Goal: Task Accomplishment & Management: Complete application form

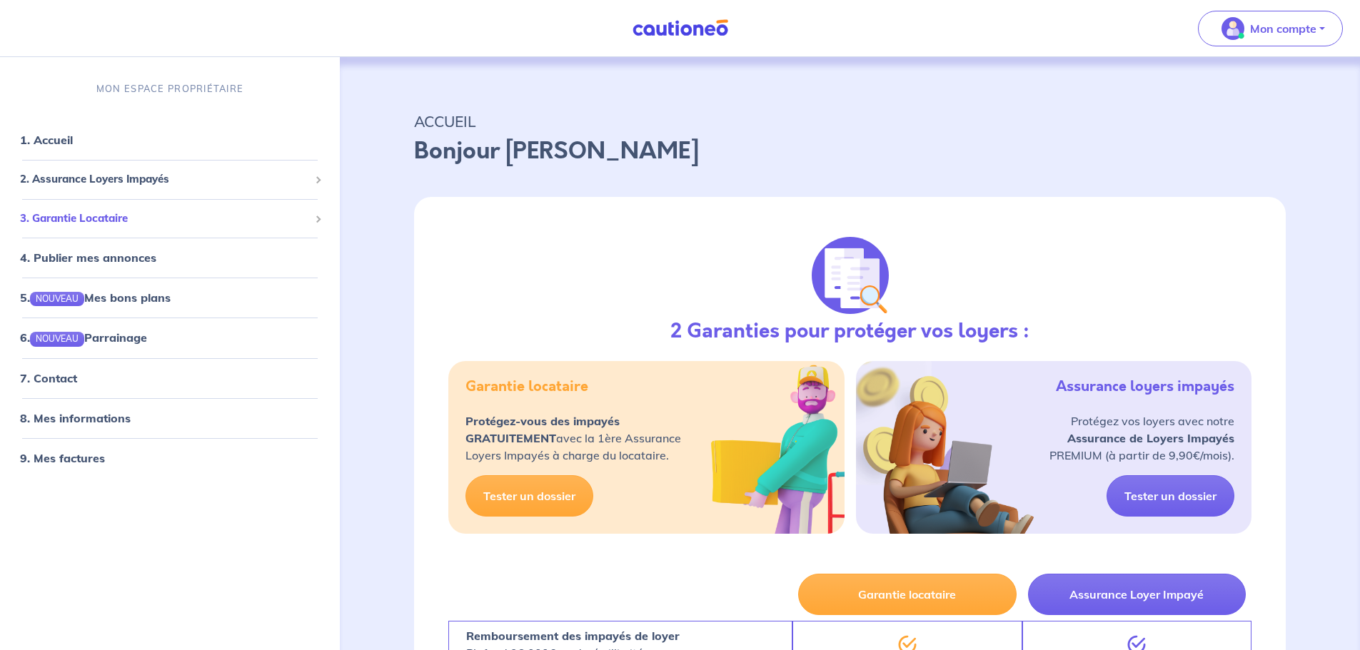
click at [126, 219] on span "3. Garantie Locataire" at bounding box center [164, 219] width 289 height 16
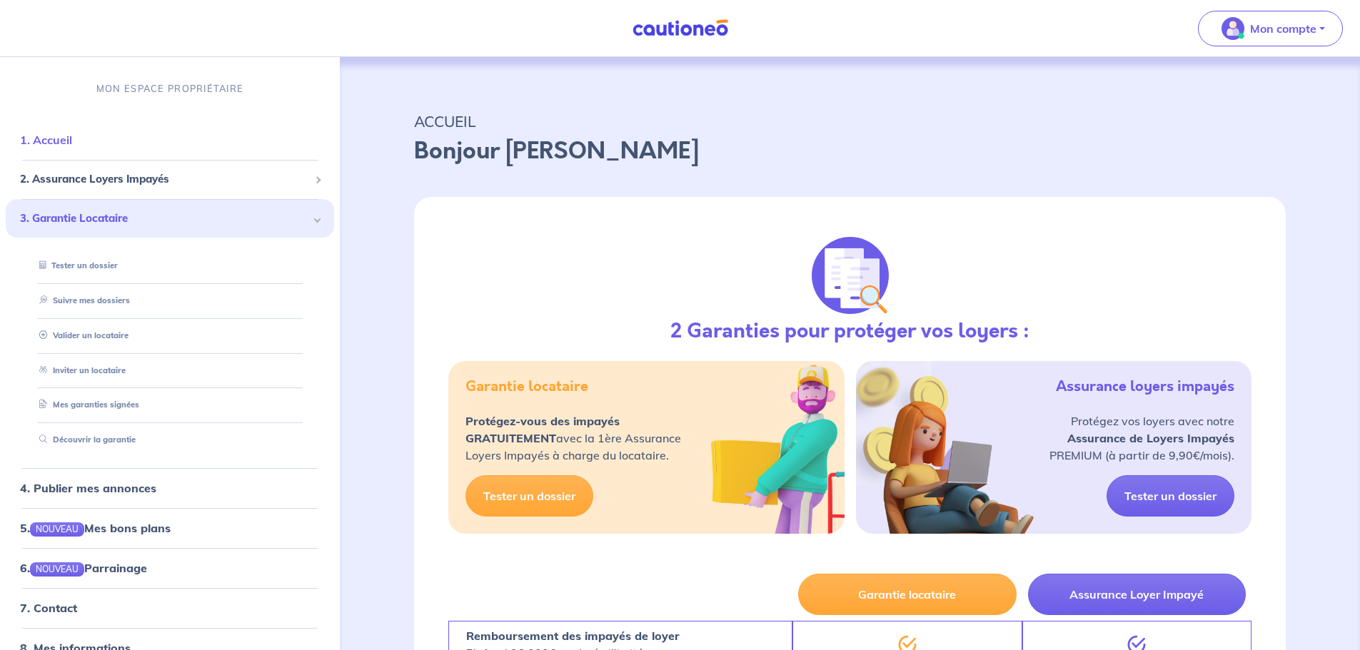
click at [72, 136] on link "1. Accueil" at bounding box center [46, 140] width 52 height 14
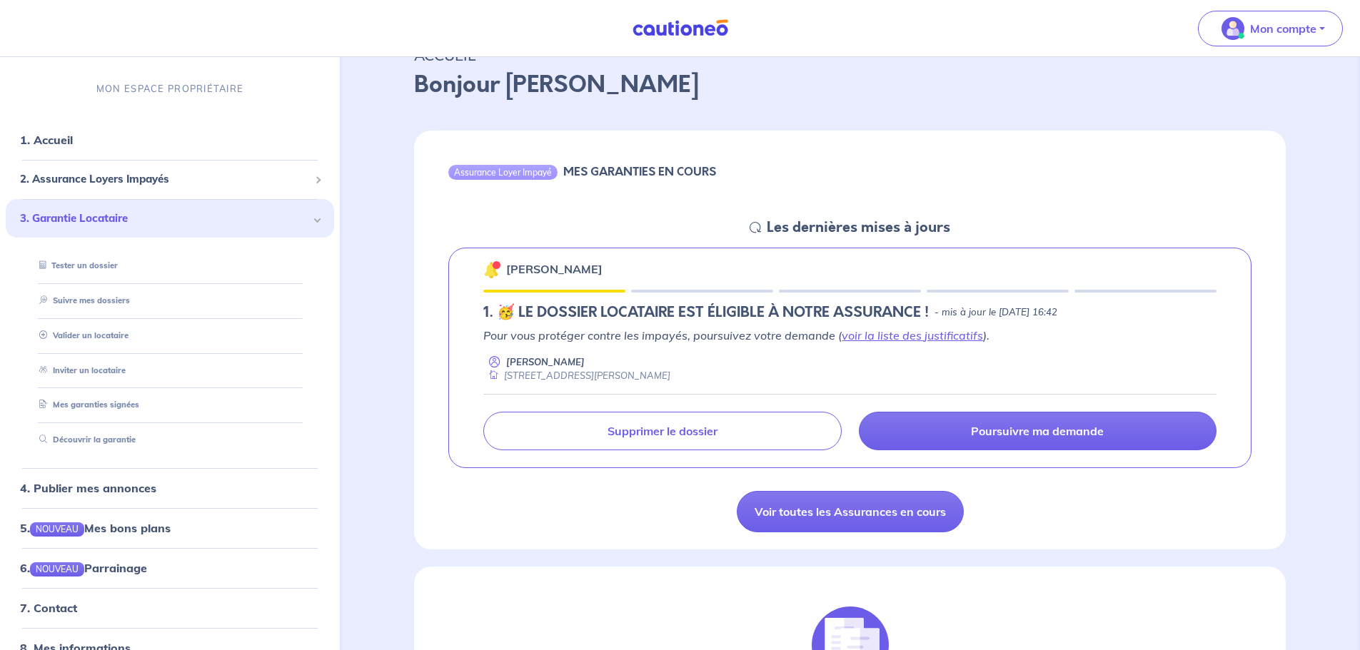
scroll to position [143, 0]
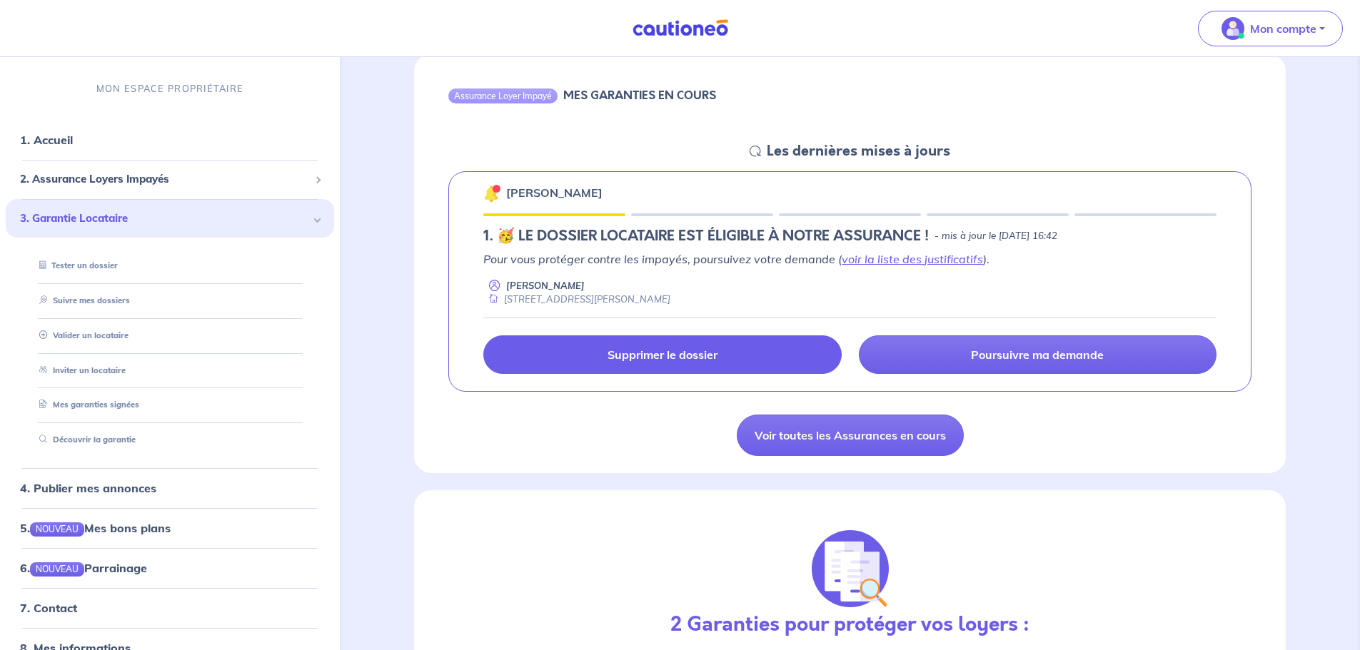
click at [687, 355] on p "Supprimer le dossier" at bounding box center [662, 355] width 110 height 14
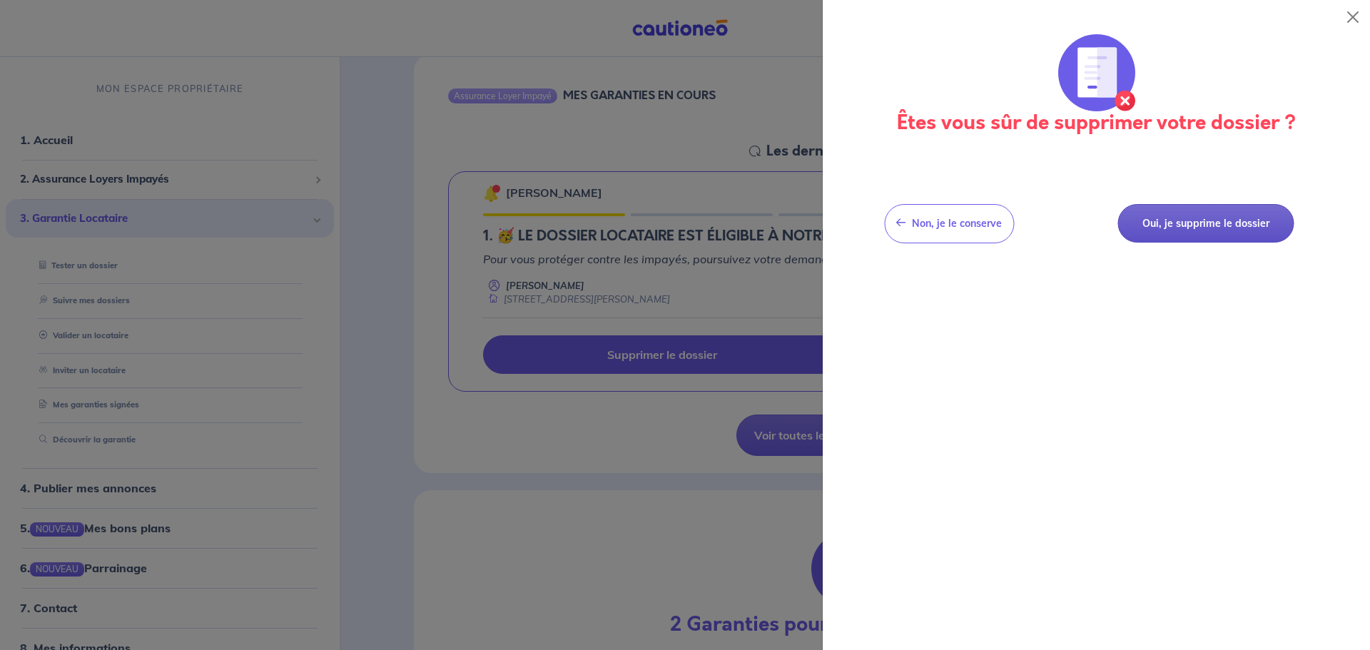
click at [1193, 221] on button "Oui, je supprime le dossier" at bounding box center [1206, 223] width 176 height 39
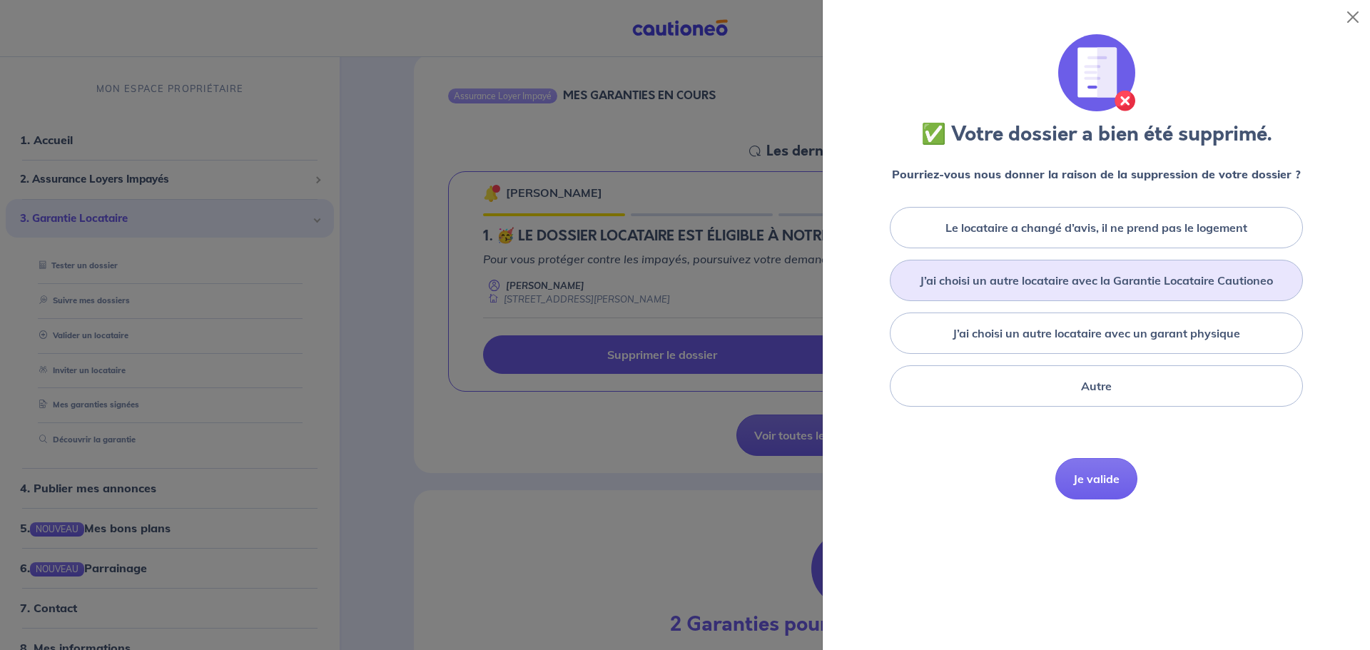
click at [1106, 283] on label "J’ai choisi un autre locataire avec la Garantie Locataire Cautioneo" at bounding box center [1096, 280] width 353 height 17
click at [0, 0] on input "J’ai choisi un autre locataire avec la Garantie Locataire Cautioneo" at bounding box center [0, 0] width 0 height 0
click at [1109, 495] on button "Je valide" at bounding box center [1097, 500] width 82 height 41
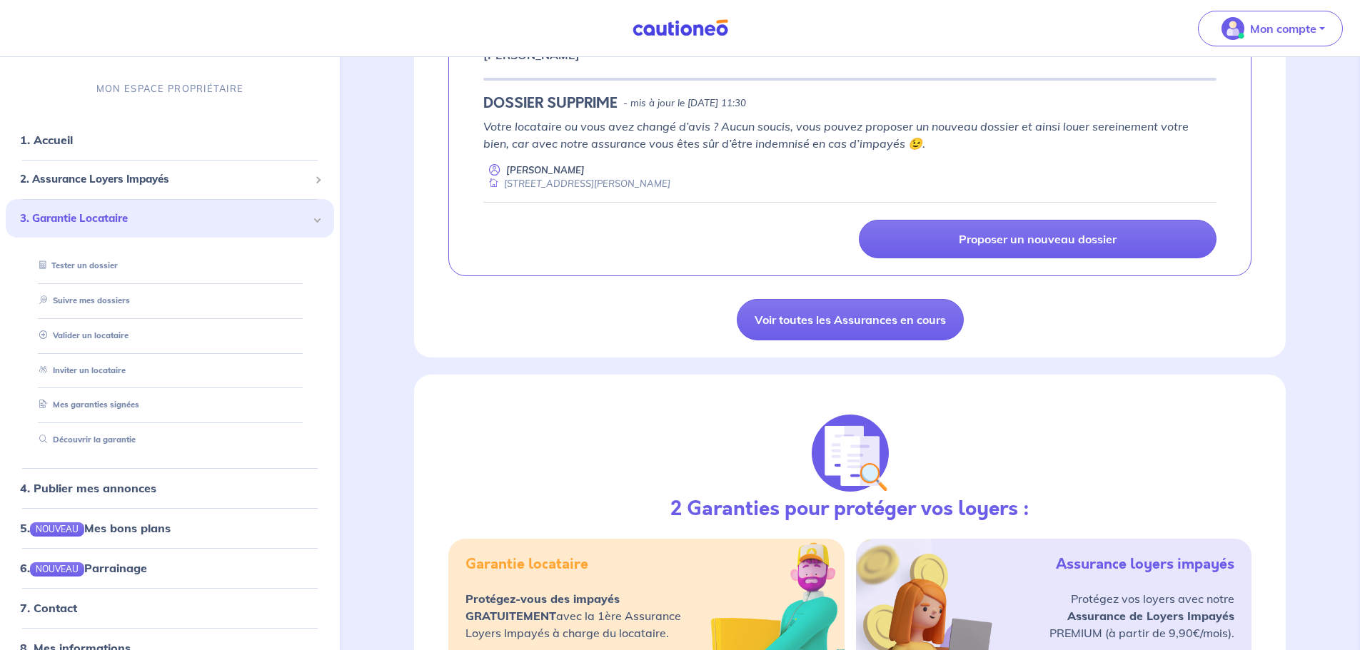
scroll to position [285, 0]
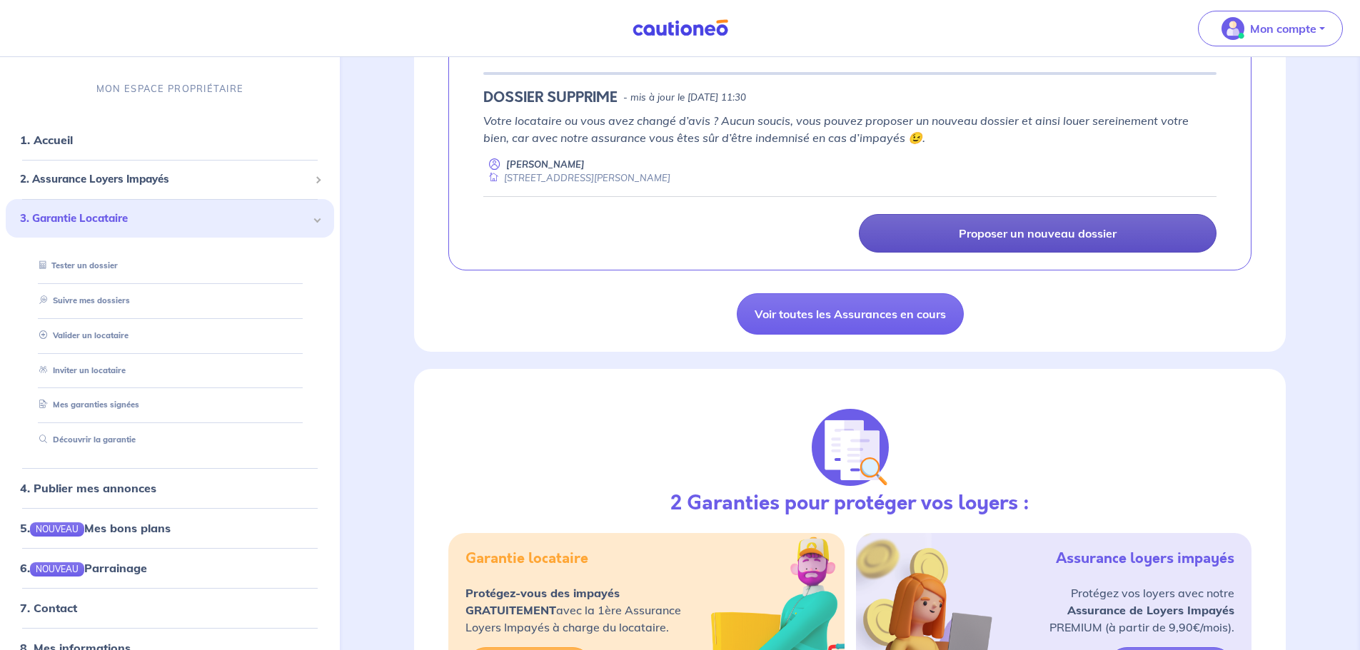
click at [1019, 238] on p "Proposer un nouveau dossier" at bounding box center [1038, 233] width 158 height 14
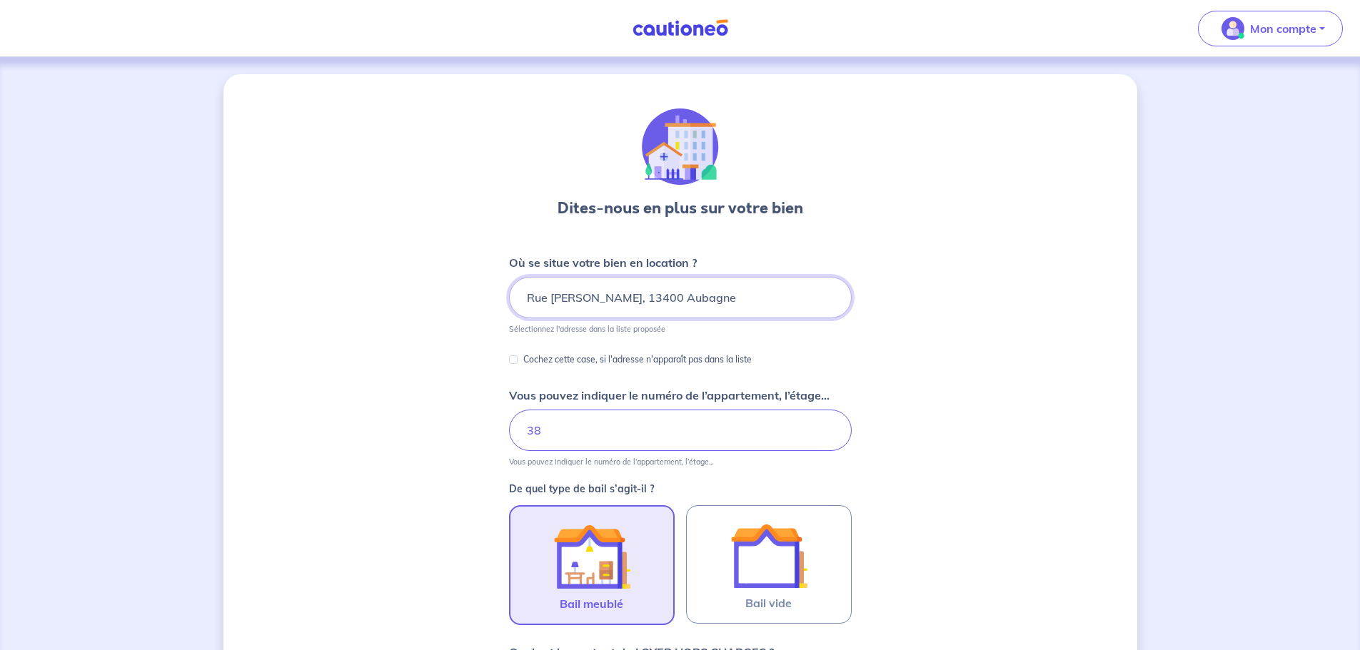
click at [527, 298] on input "Rue [PERSON_NAME], 13400 Aubagne" at bounding box center [680, 297] width 343 height 41
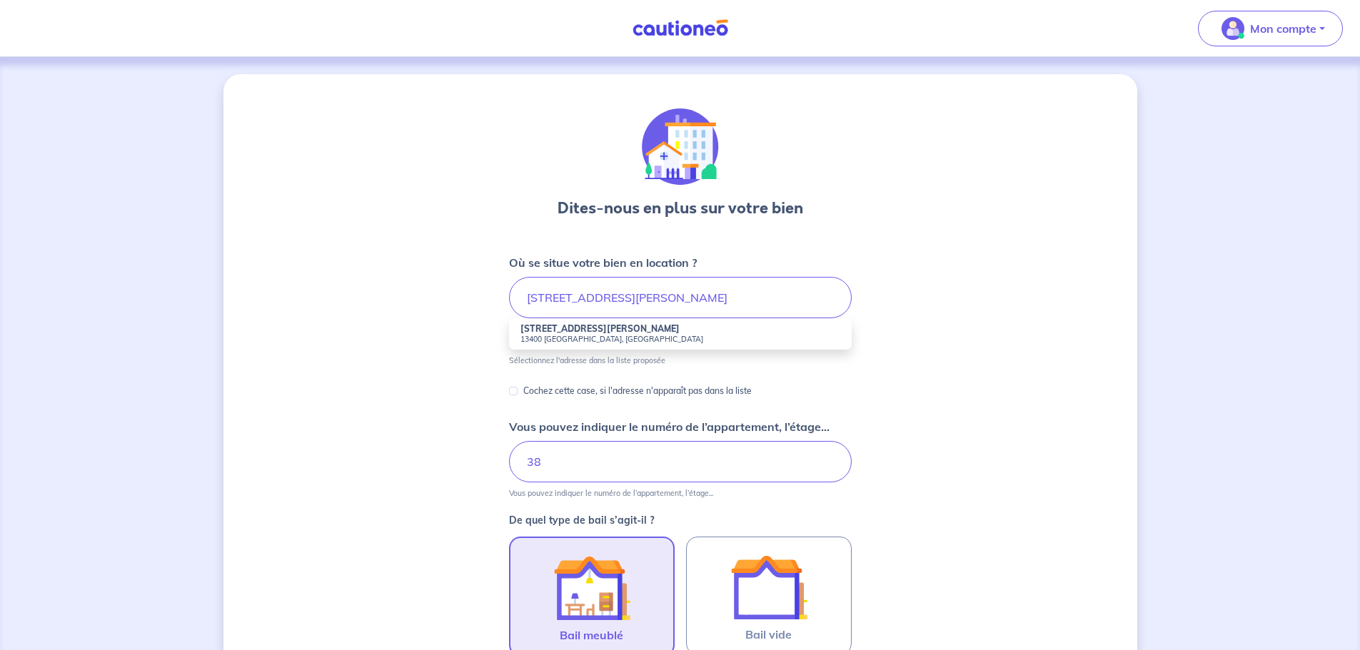
click at [544, 330] on strong "[STREET_ADDRESS][PERSON_NAME]" at bounding box center [599, 328] width 159 height 11
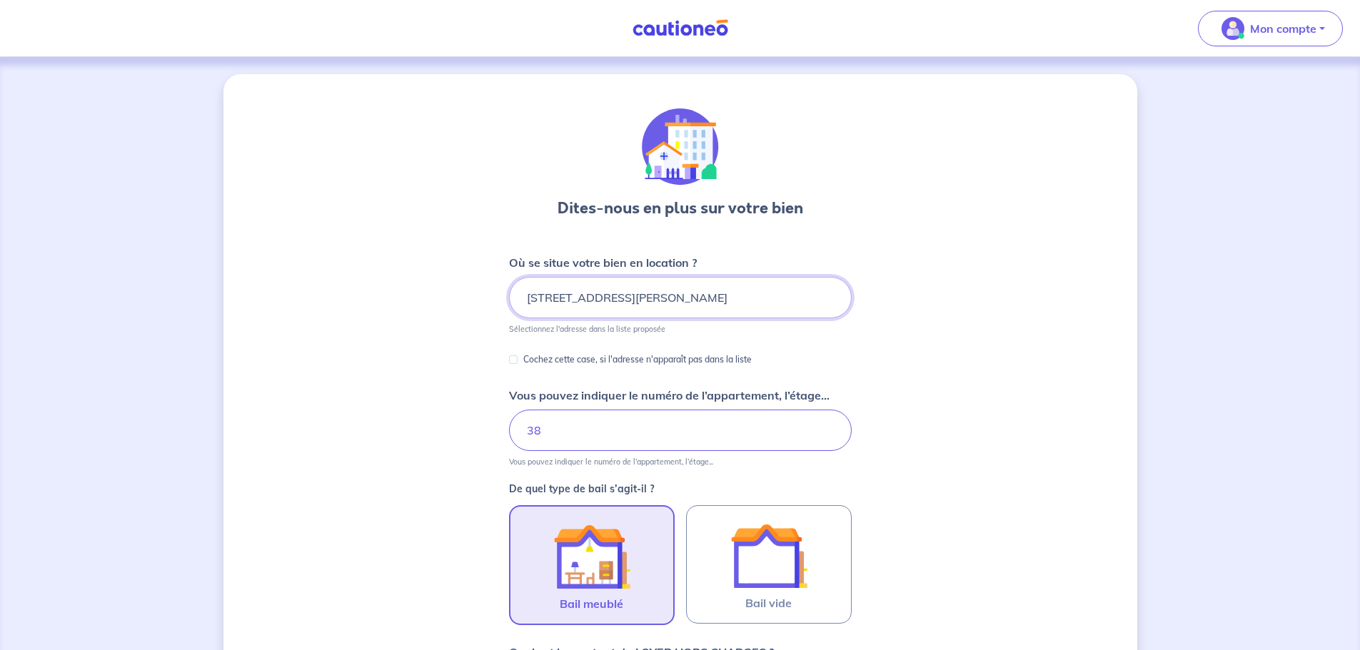
click at [542, 292] on input "[STREET_ADDRESS][PERSON_NAME]" at bounding box center [680, 297] width 343 height 41
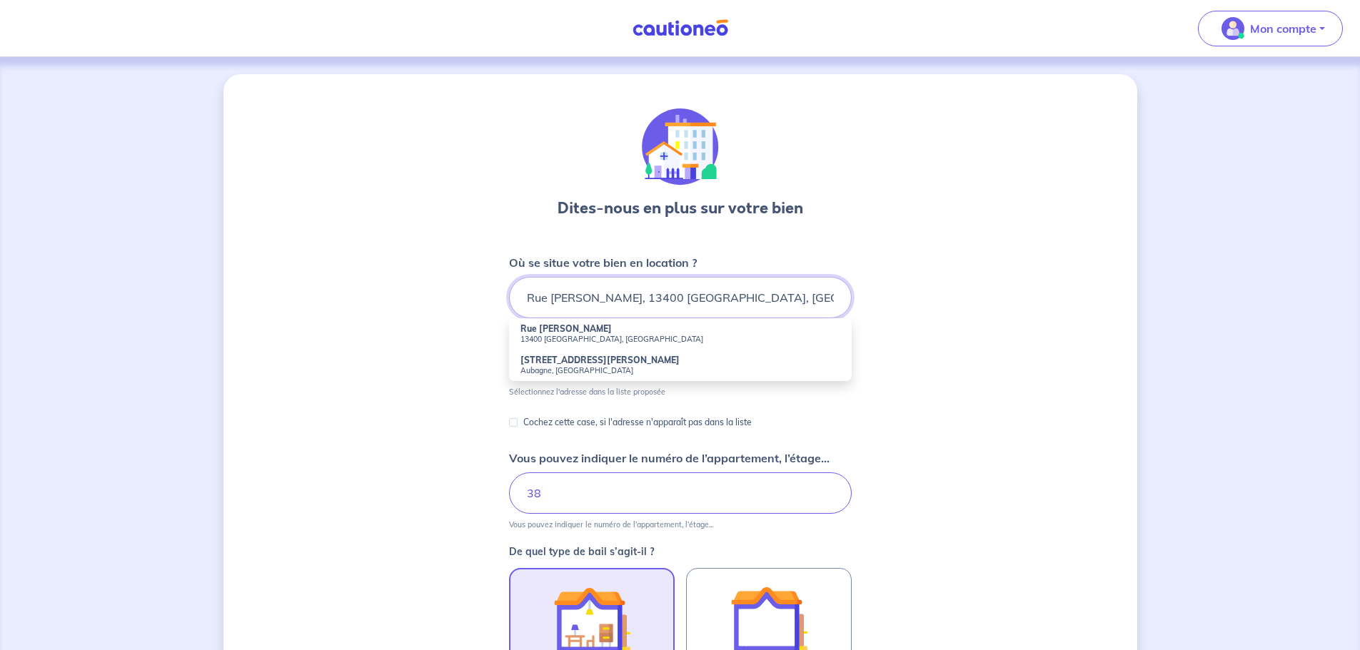
type input "Rue [PERSON_NAME], 13400 [GEOGRAPHIC_DATA], [GEOGRAPHIC_DATA]"
click at [625, 336] on small "13400 [GEOGRAPHIC_DATA], [GEOGRAPHIC_DATA]" at bounding box center [680, 339] width 320 height 10
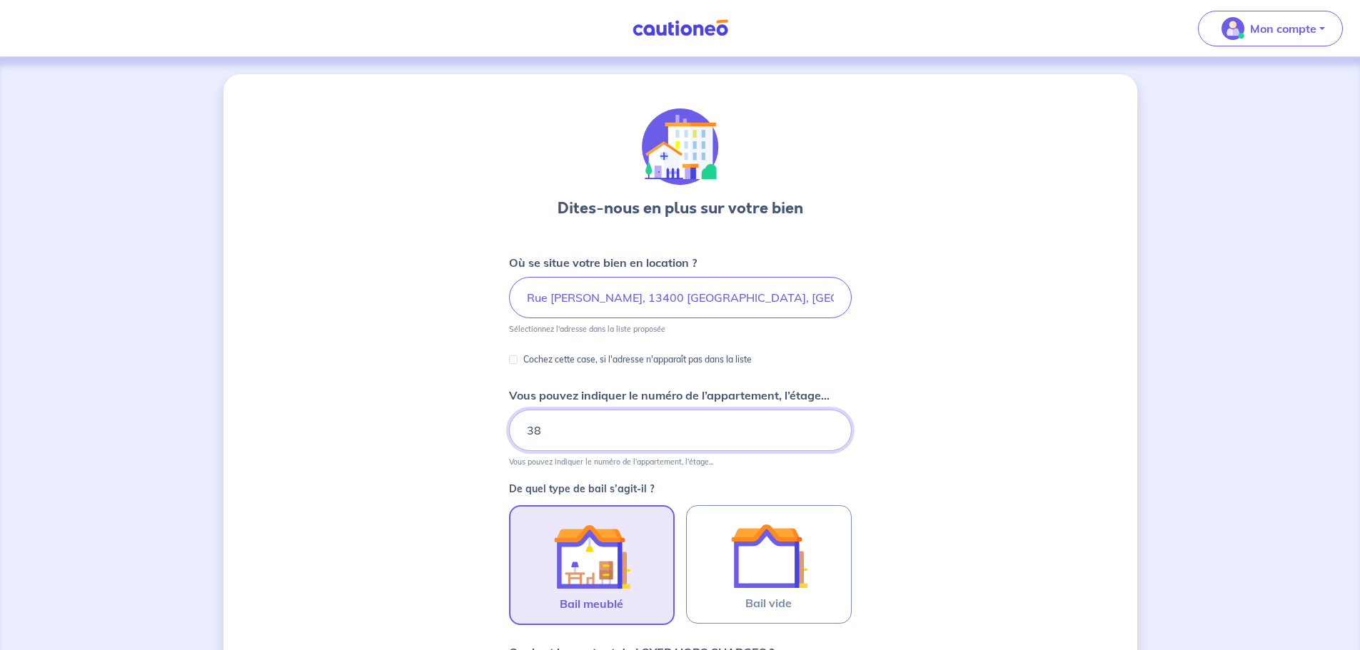
click at [571, 436] on input "38" at bounding box center [680, 430] width 343 height 41
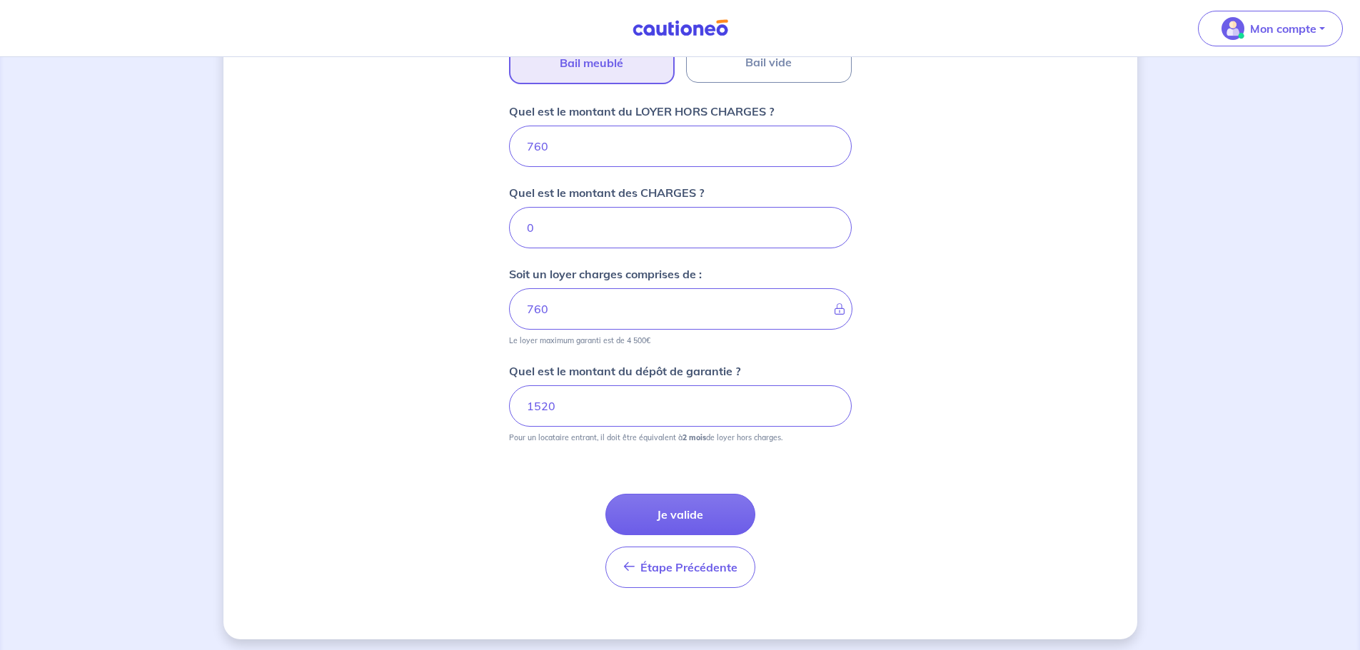
scroll to position [547, 0]
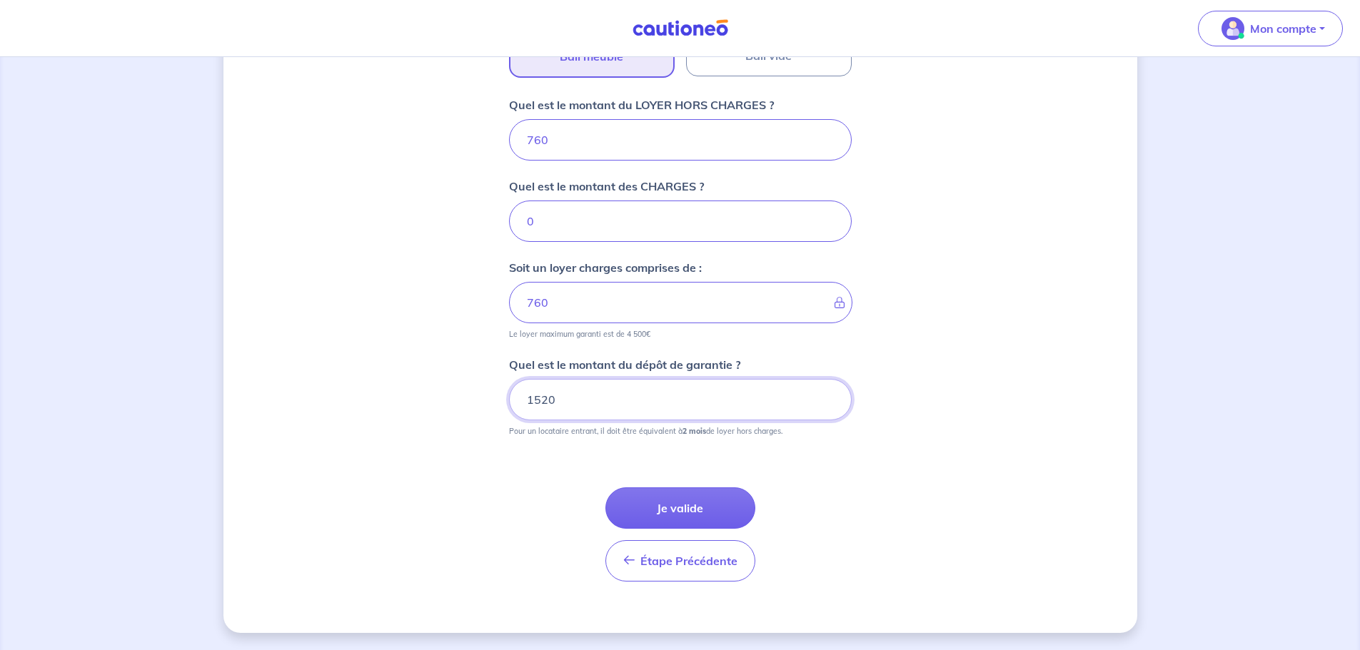
drag, startPoint x: 593, startPoint y: 405, endPoint x: 519, endPoint y: 398, distance: 74.6
click at [519, 398] on input "1520" at bounding box center [680, 399] width 343 height 41
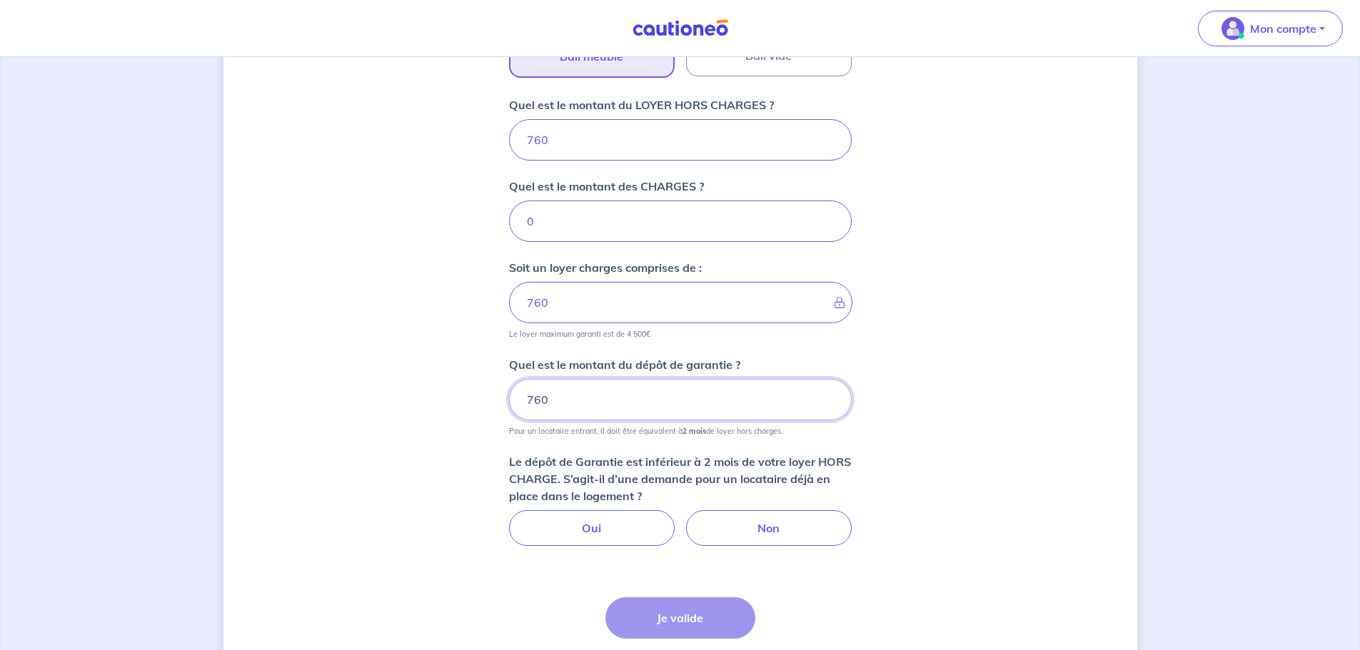
type input "760"
click at [961, 429] on div "Dites-nous en plus sur votre bien Où se situe votre bien en location ? Rue [PER…" at bounding box center [680, 135] width 914 height 1216
click at [780, 531] on label "Non" at bounding box center [769, 528] width 166 height 36
click at [684, 520] on input "Non" at bounding box center [679, 514] width 9 height 9
radio input "true"
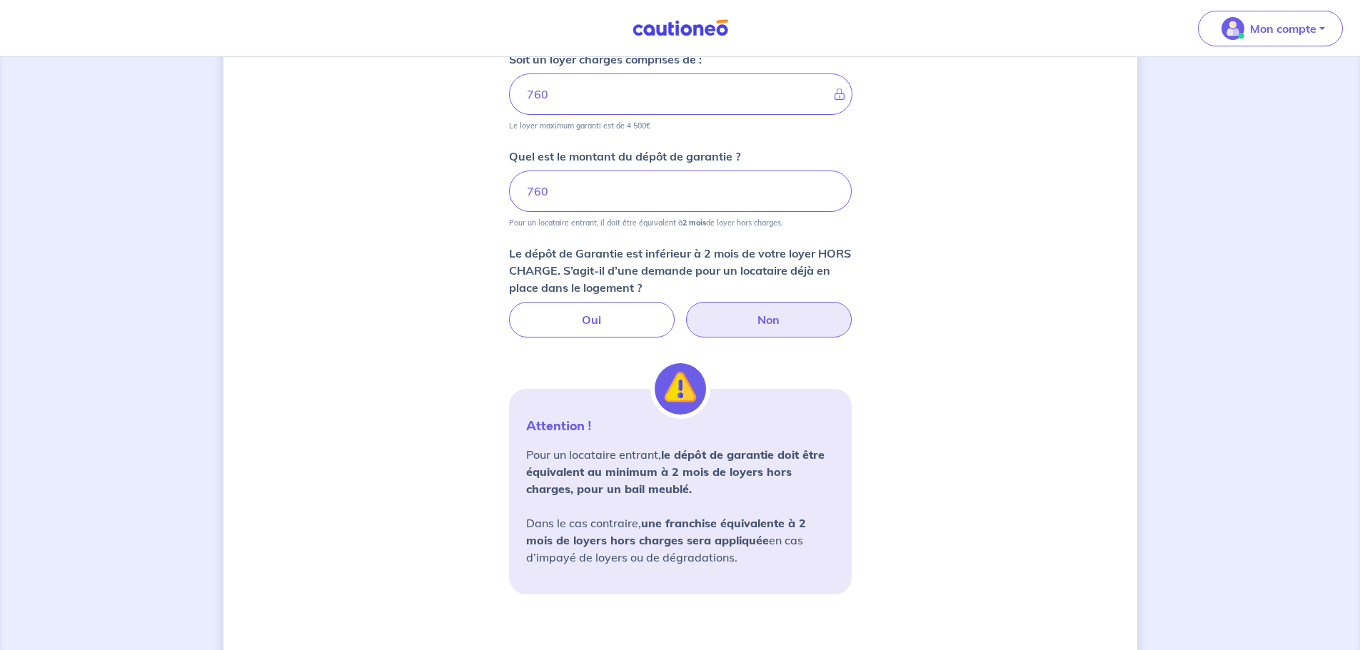
scroll to position [762, 0]
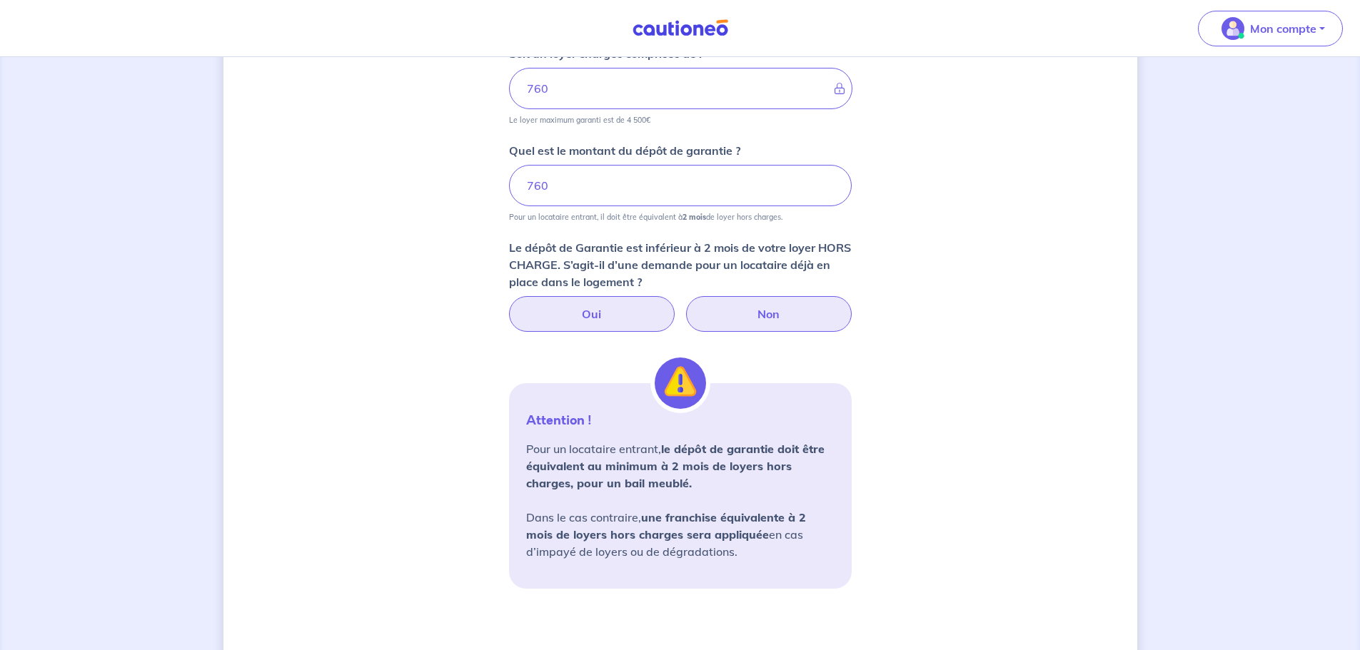
click at [609, 312] on label "Oui" at bounding box center [592, 314] width 166 height 36
click at [675, 305] on input "Oui" at bounding box center [679, 300] width 9 height 9
radio input "true"
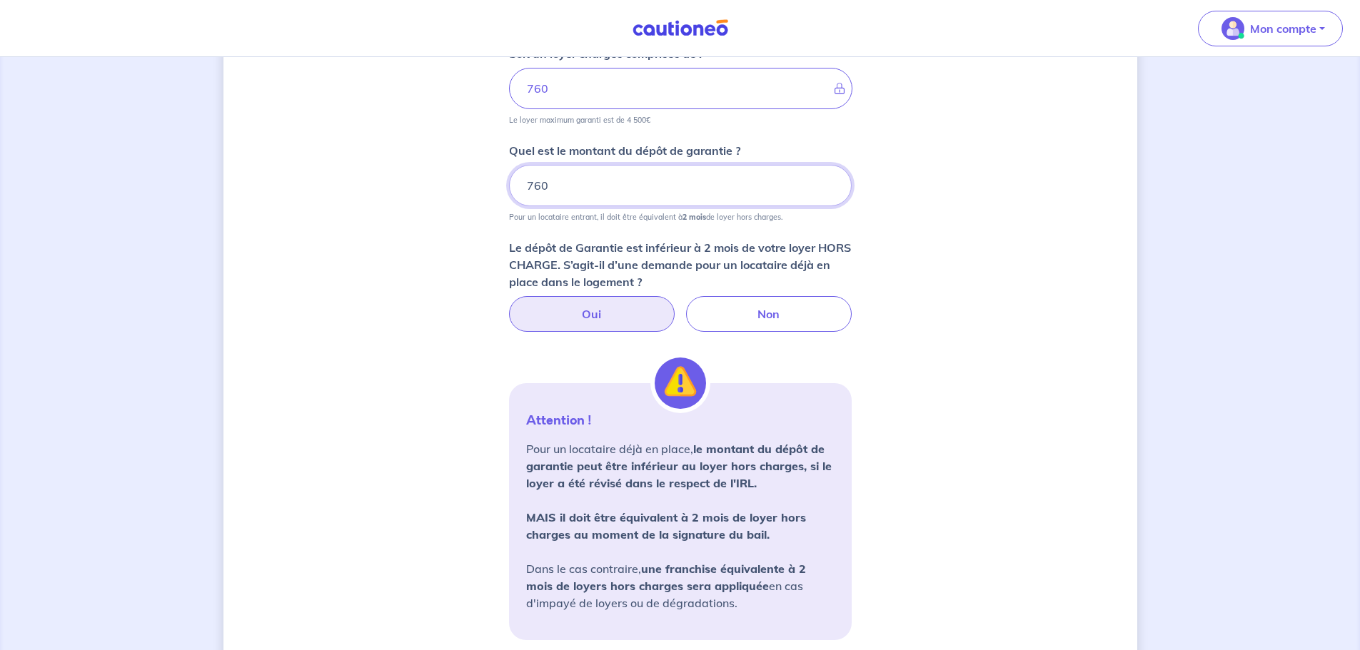
drag, startPoint x: 603, startPoint y: 178, endPoint x: 522, endPoint y: 180, distance: 80.7
click at [522, 180] on input "760" at bounding box center [680, 185] width 343 height 41
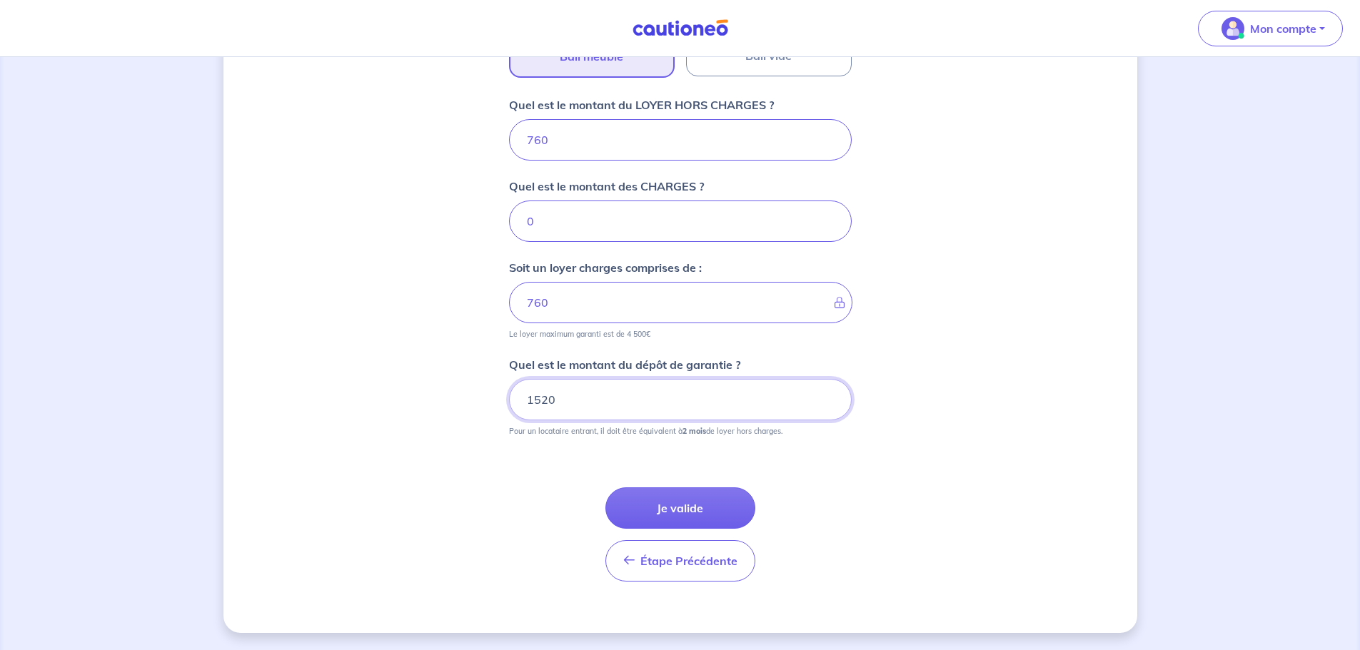
type input "1520"
click at [963, 209] on div "Dites-nous en plus sur votre bien Où se situe votre bien en location ? Rue [PER…" at bounding box center [680, 80] width 914 height 1106
click at [682, 509] on button "Je valide" at bounding box center [680, 507] width 150 height 41
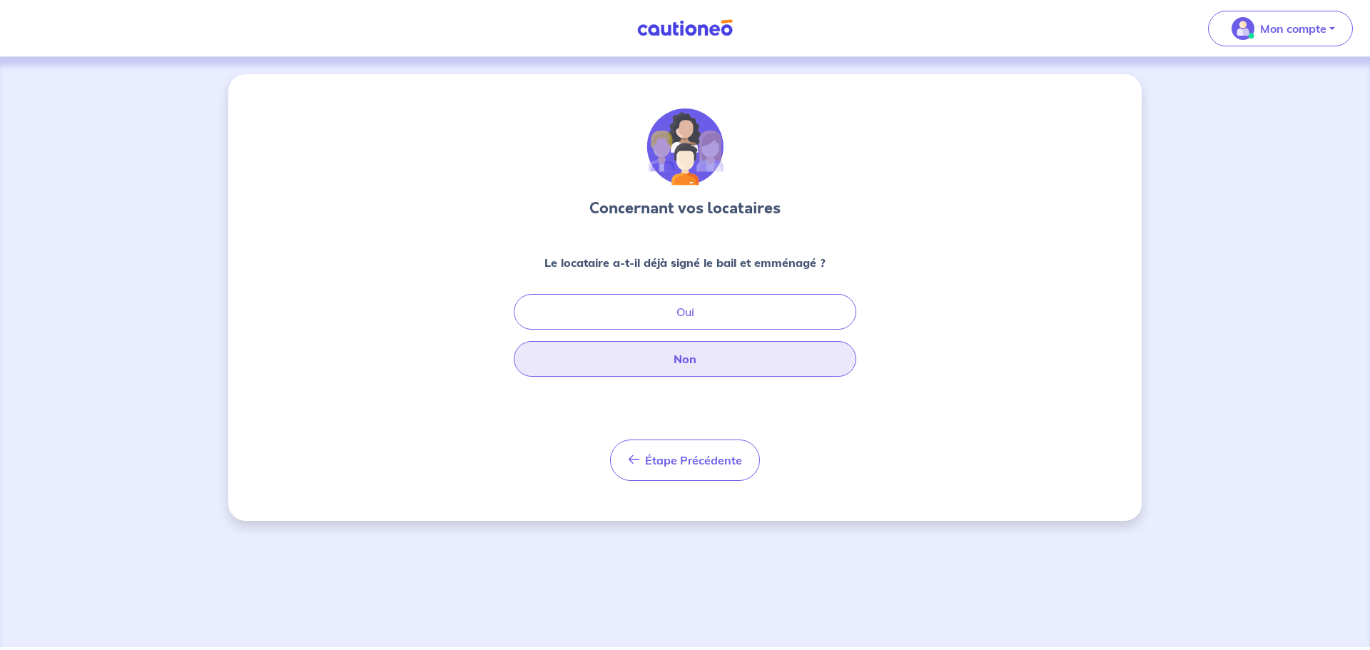
click at [730, 367] on button "Non" at bounding box center [685, 359] width 343 height 36
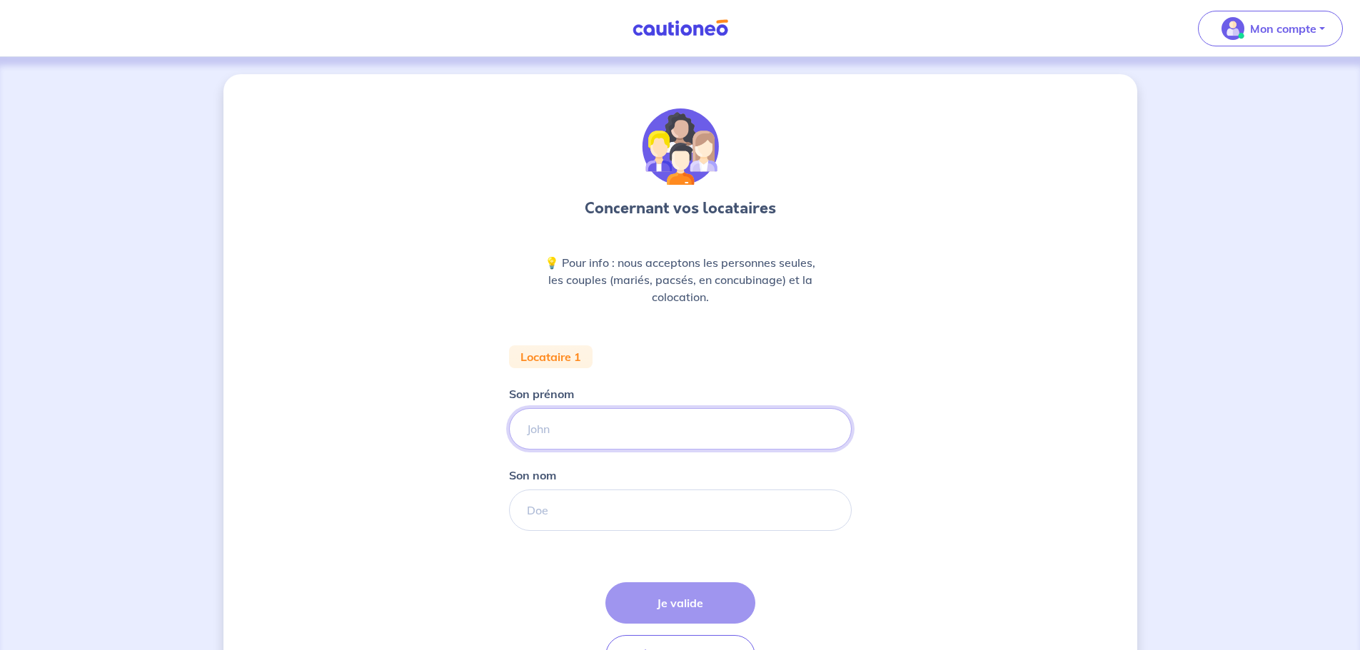
click at [632, 422] on input "Son prénom" at bounding box center [680, 428] width 343 height 41
click at [661, 425] on input "Son prénom" at bounding box center [680, 428] width 343 height 41
type input "[PERSON_NAME]"
click at [727, 527] on input "Son nom" at bounding box center [680, 510] width 343 height 41
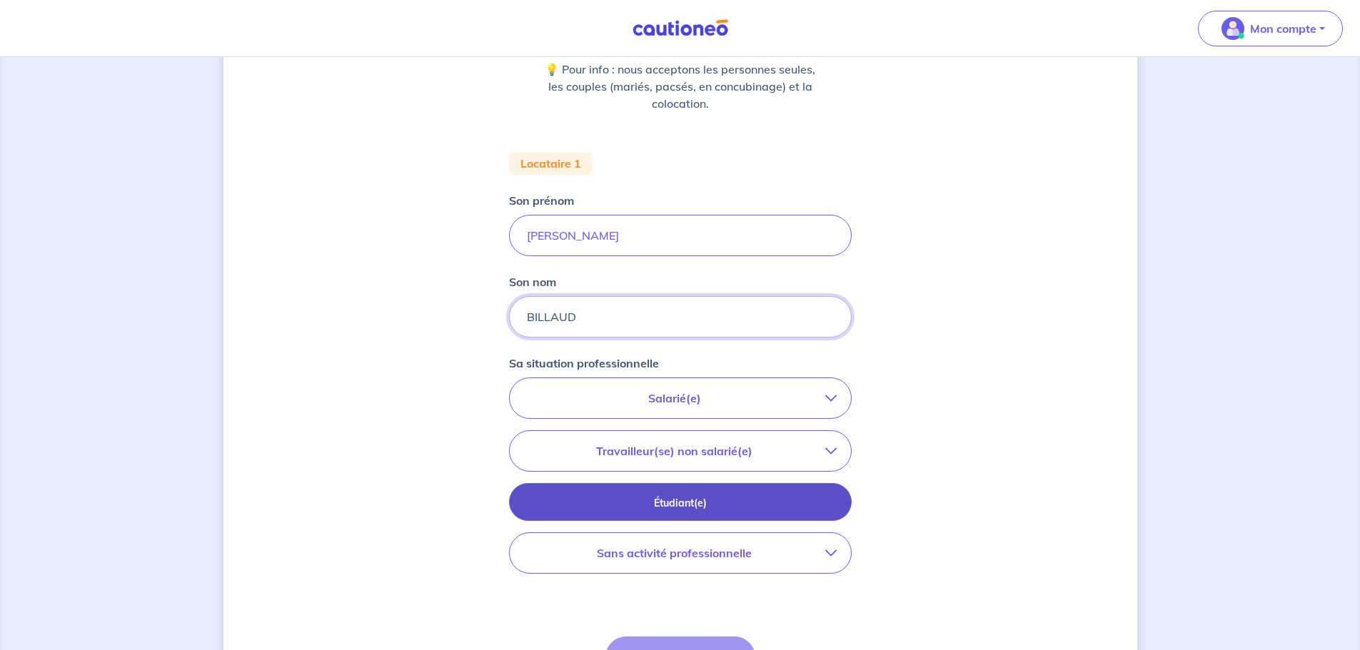
scroll to position [214, 0]
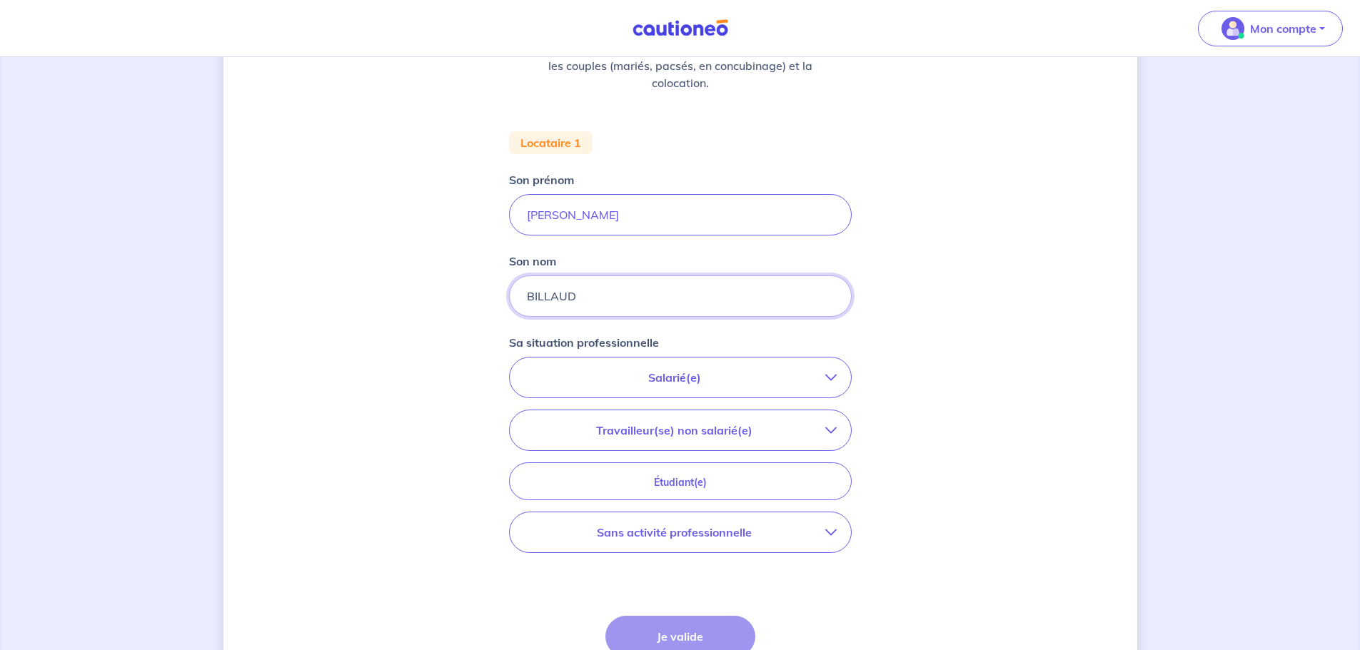
type input "BILLAUD"
click at [718, 373] on p "Salarié(e)" at bounding box center [674, 377] width 301 height 17
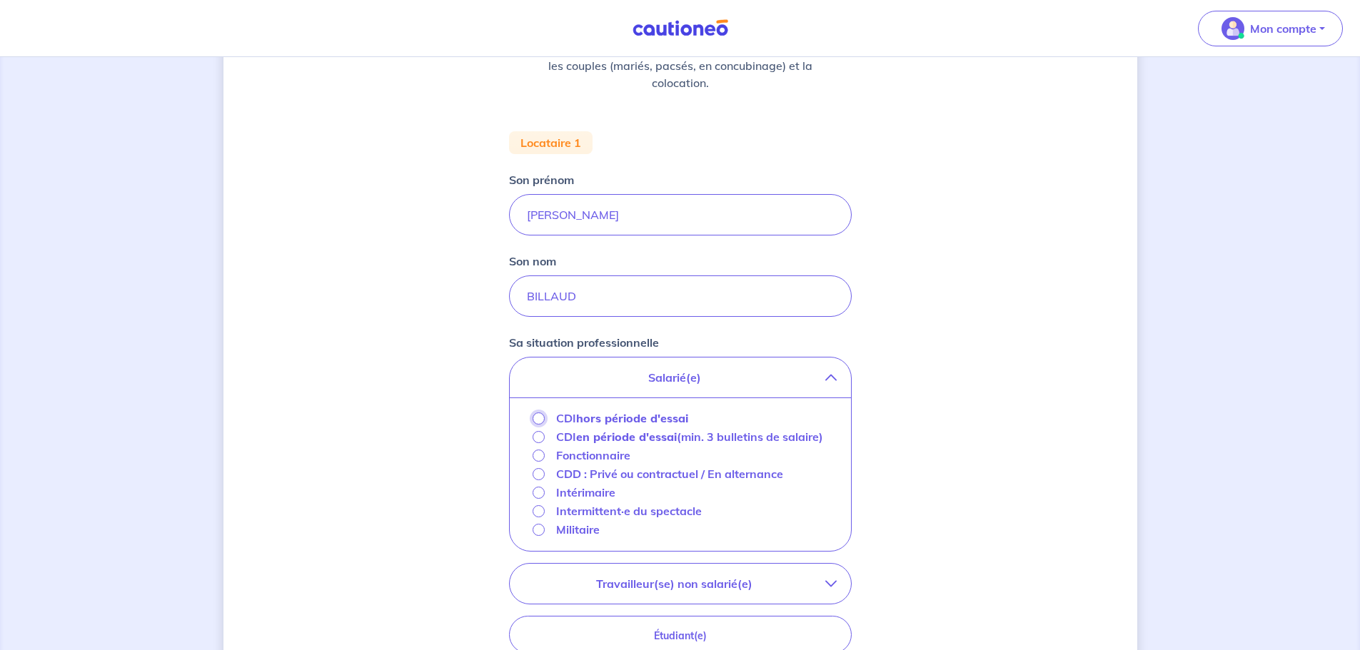
click at [538, 418] on input "CDI hors période d'essai" at bounding box center [538, 419] width 12 height 12
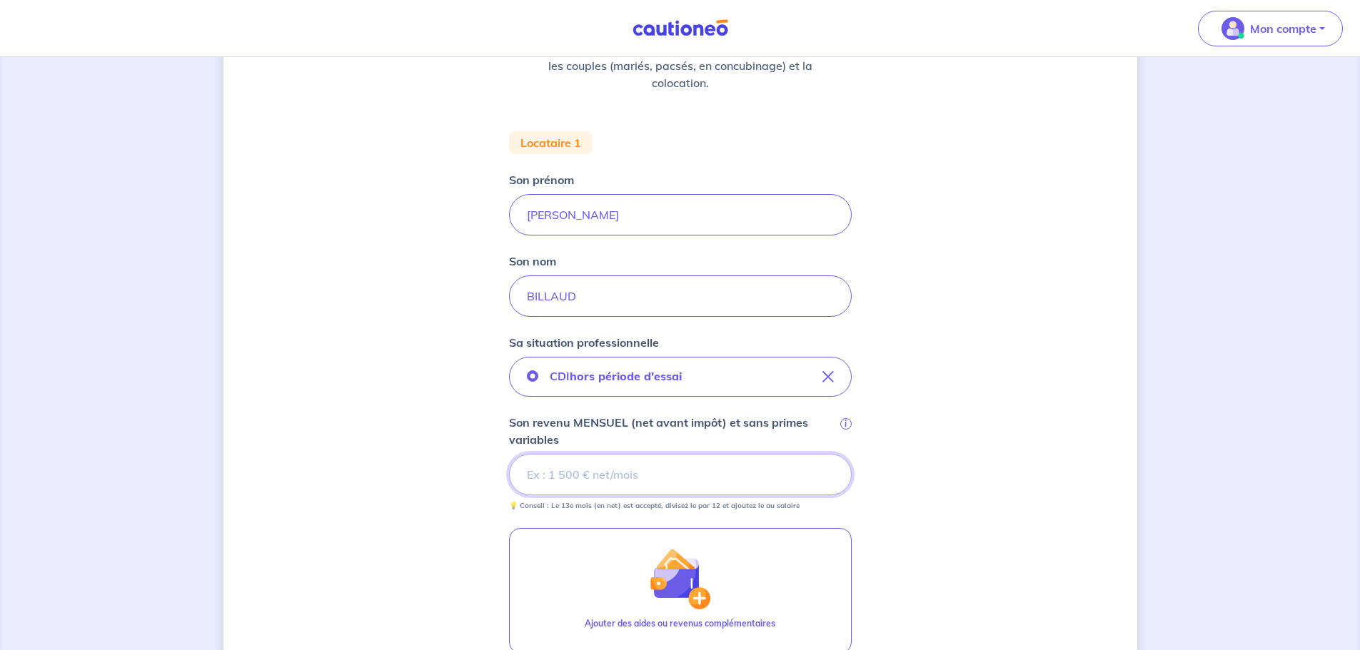
click at [621, 465] on input "Son revenu MENSUEL (net avant impôt) et sans primes variables i" at bounding box center [680, 474] width 343 height 41
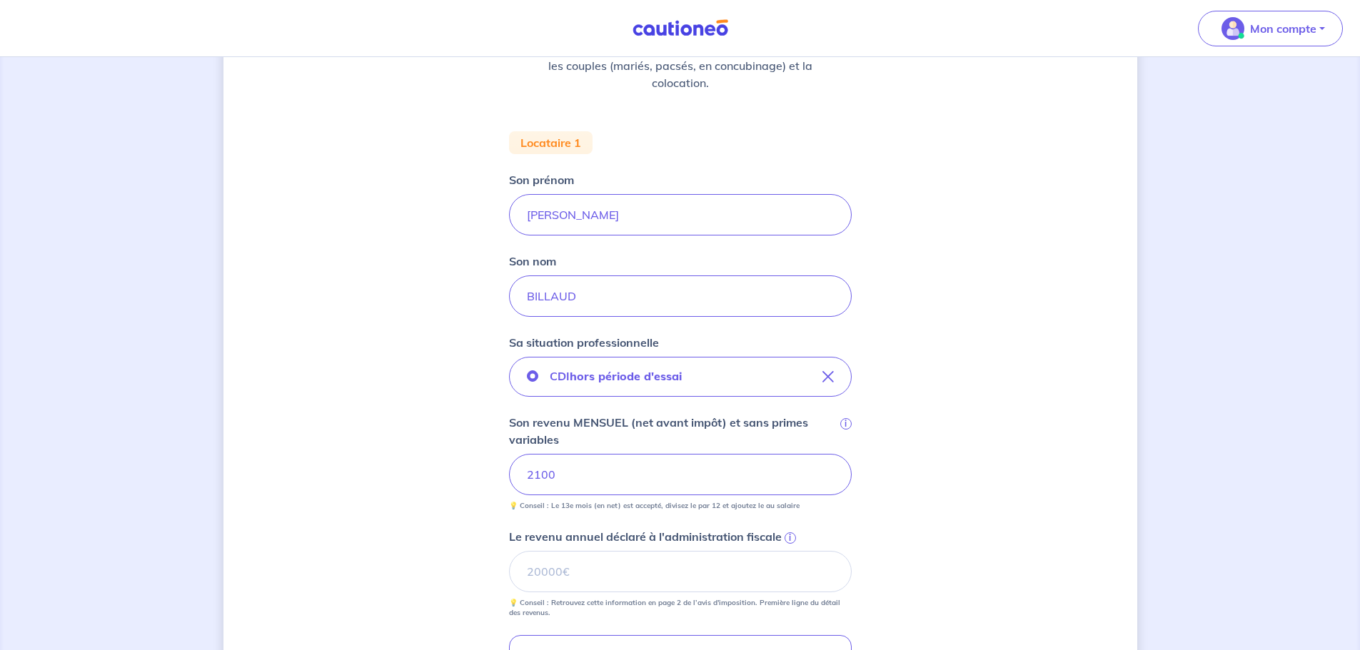
click at [791, 540] on span "i" at bounding box center [789, 537] width 11 height 11
click at [791, 551] on input "Le revenu annuel déclaré à l'administration fiscale i" at bounding box center [680, 571] width 343 height 41
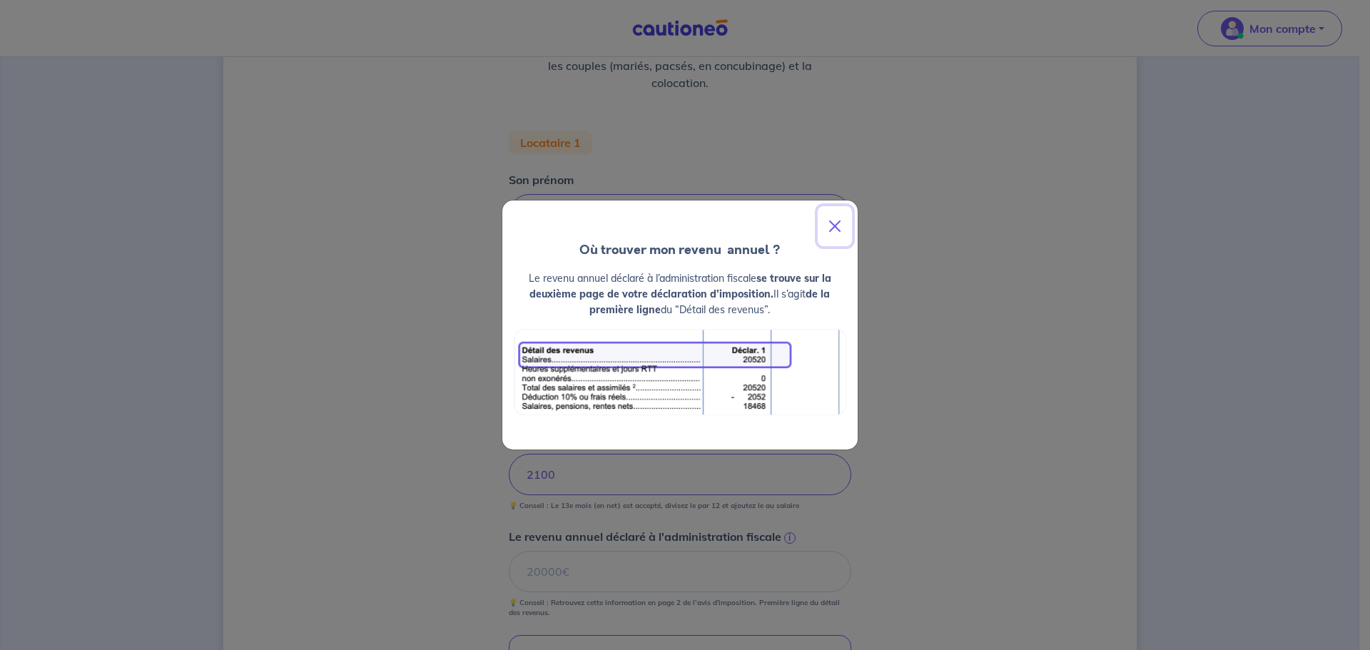
click at [830, 214] on button "Close" at bounding box center [835, 226] width 34 height 40
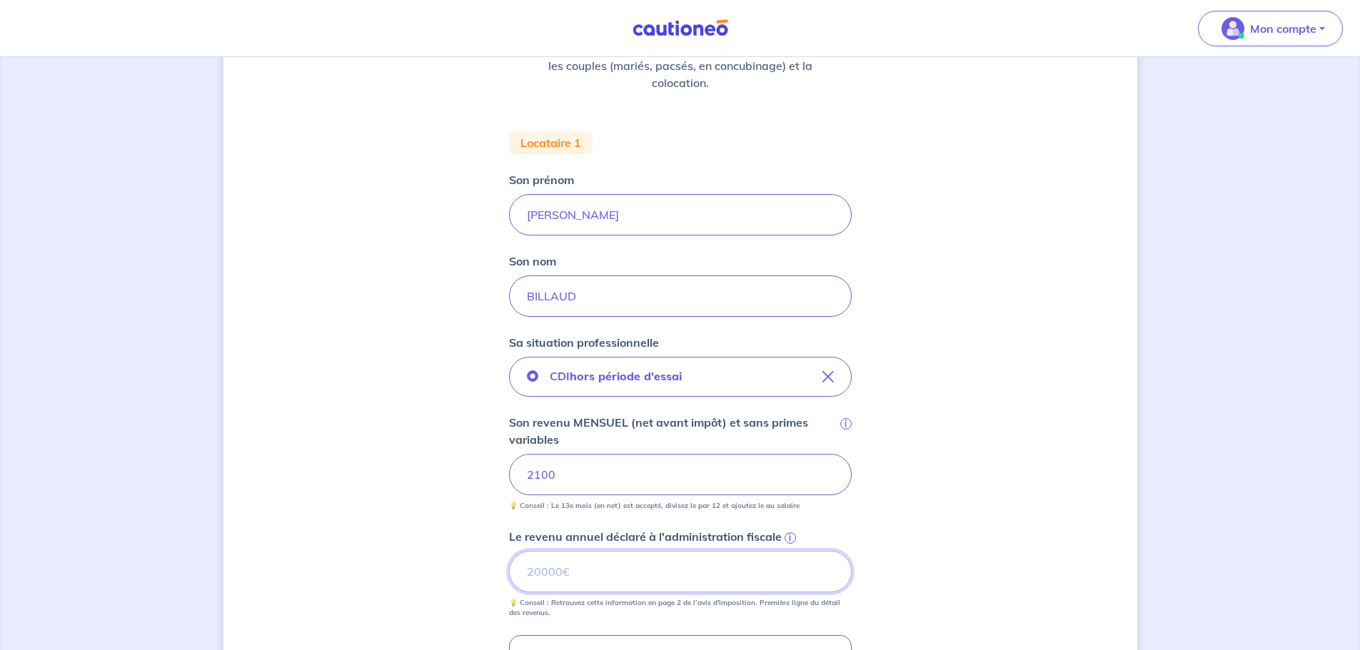
click at [536, 581] on input "Le revenu annuel déclaré à l'administration fiscale i" at bounding box center [680, 571] width 343 height 41
type input "17770"
click at [964, 465] on div "Concernant vos locataires 💡 Pour info : nous acceptons les personnes seules, le…" at bounding box center [680, 417] width 914 height 1115
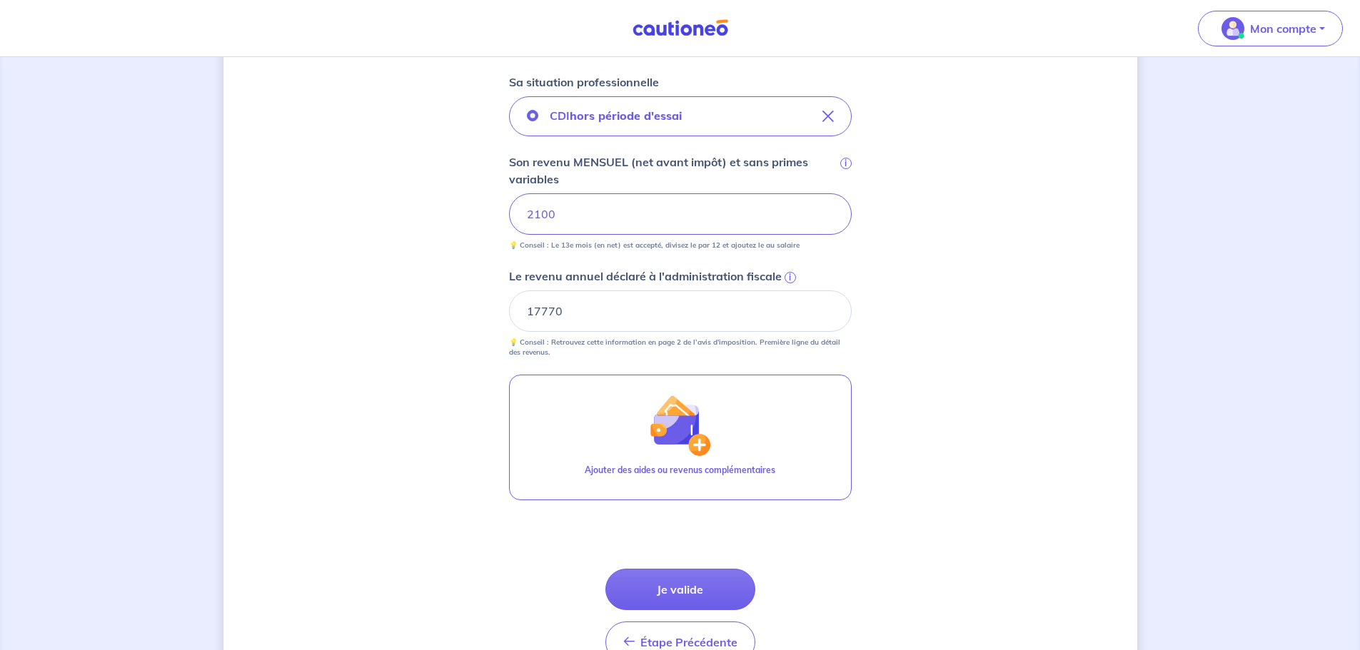
scroll to position [500, 0]
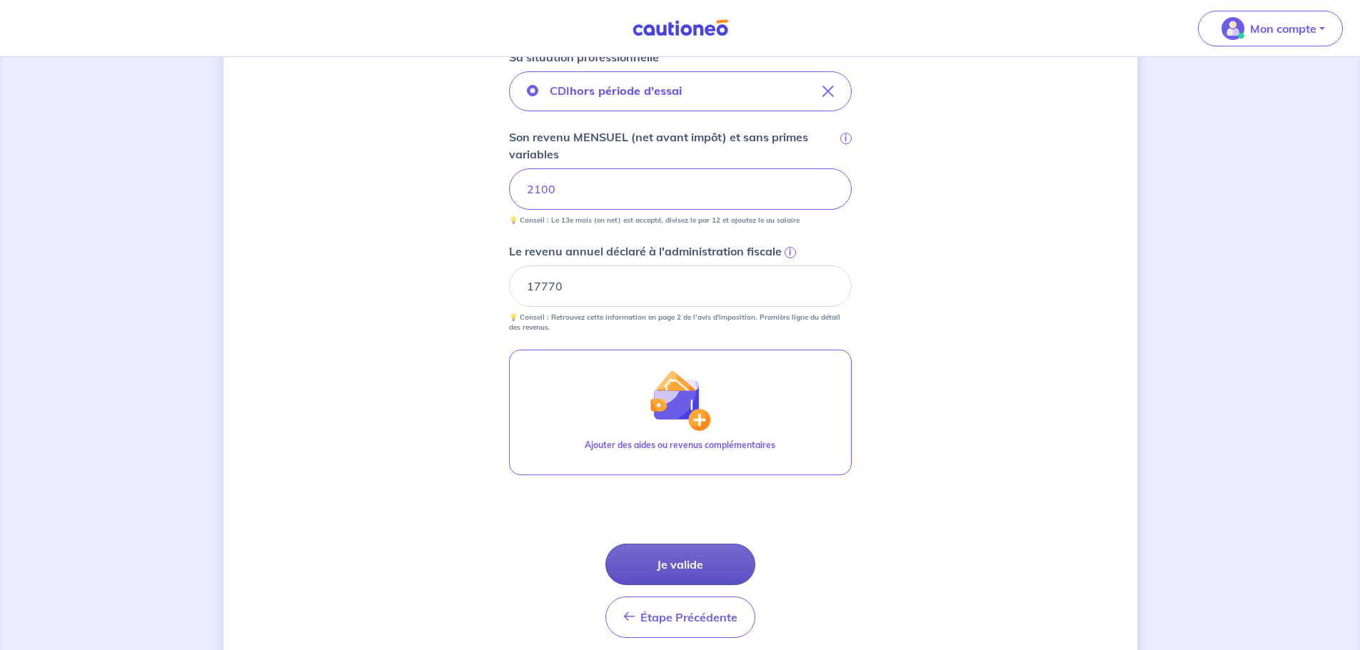
click at [729, 567] on button "Je valide" at bounding box center [680, 564] width 150 height 41
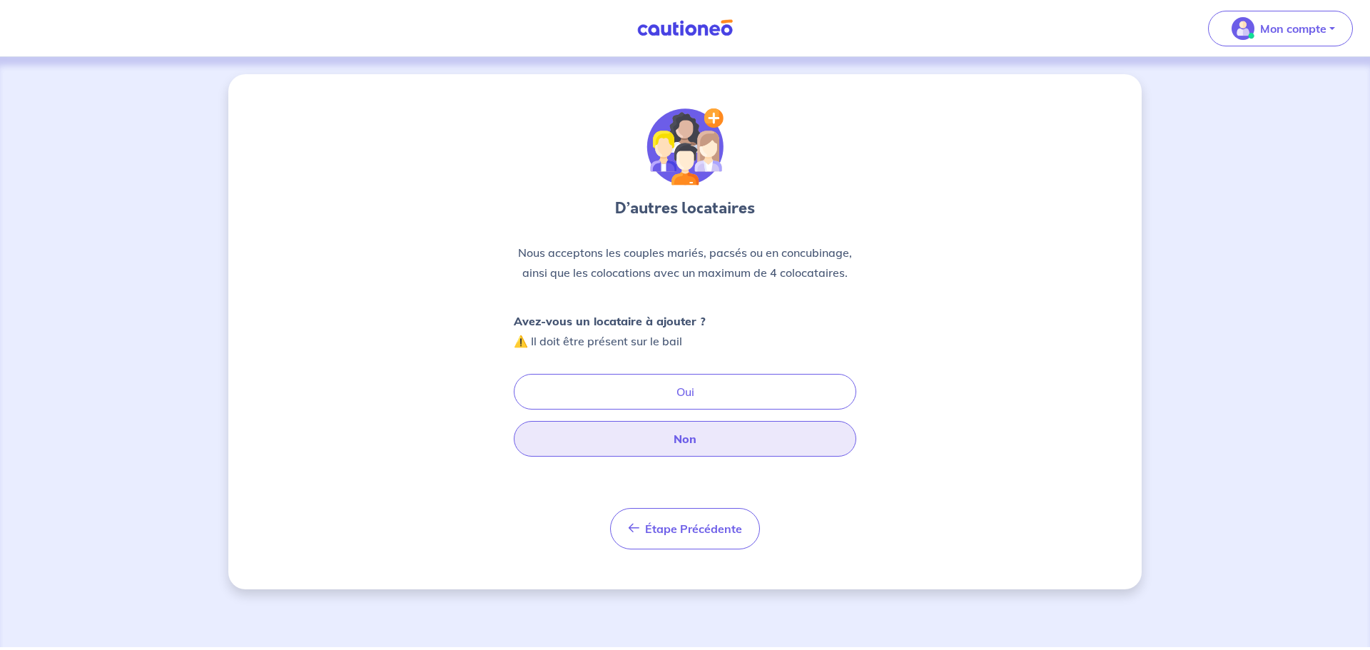
click at [733, 435] on button "Non" at bounding box center [685, 439] width 343 height 36
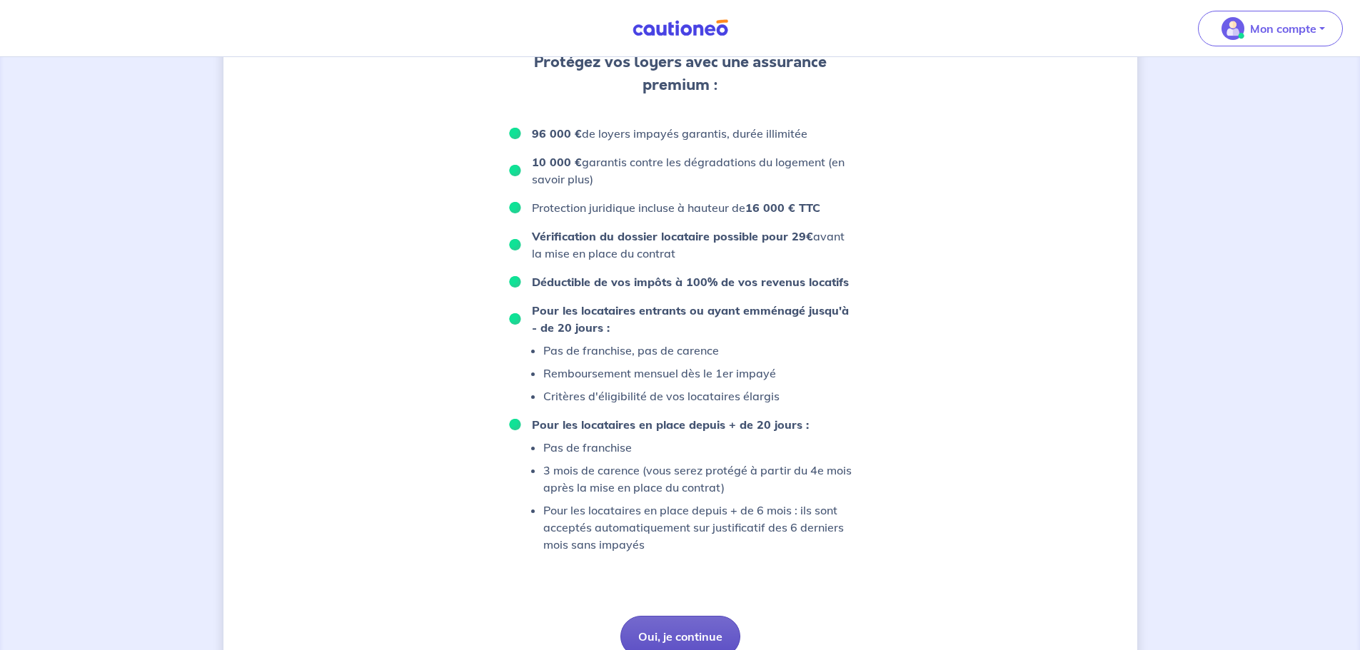
scroll to position [844, 0]
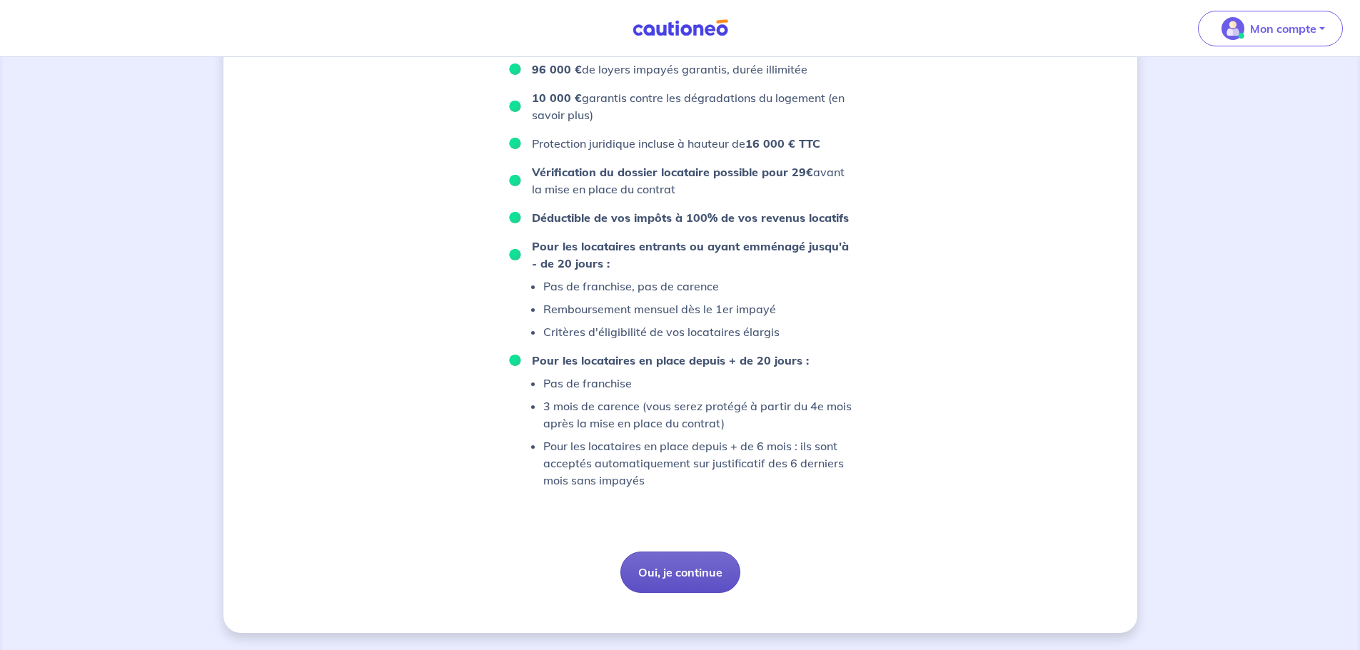
click at [709, 573] on button "Oui, je continue" at bounding box center [680, 572] width 120 height 41
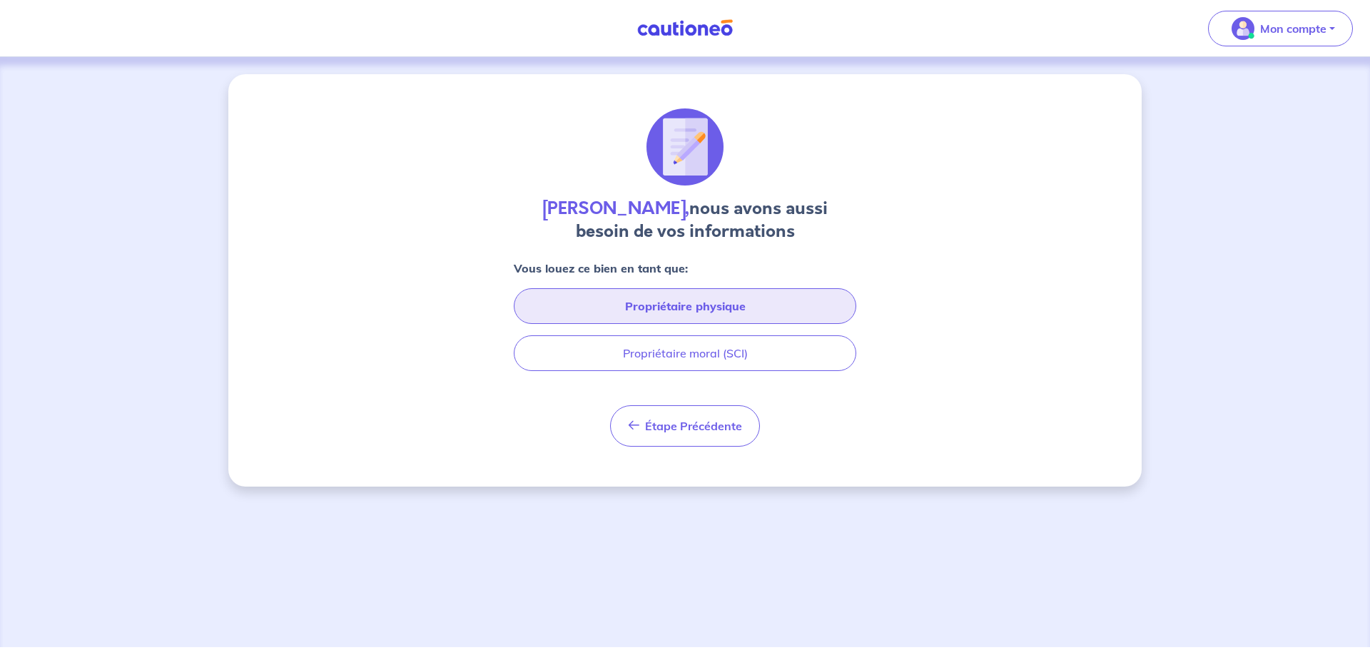
click at [717, 306] on button "Propriétaire physique" at bounding box center [685, 306] width 343 height 36
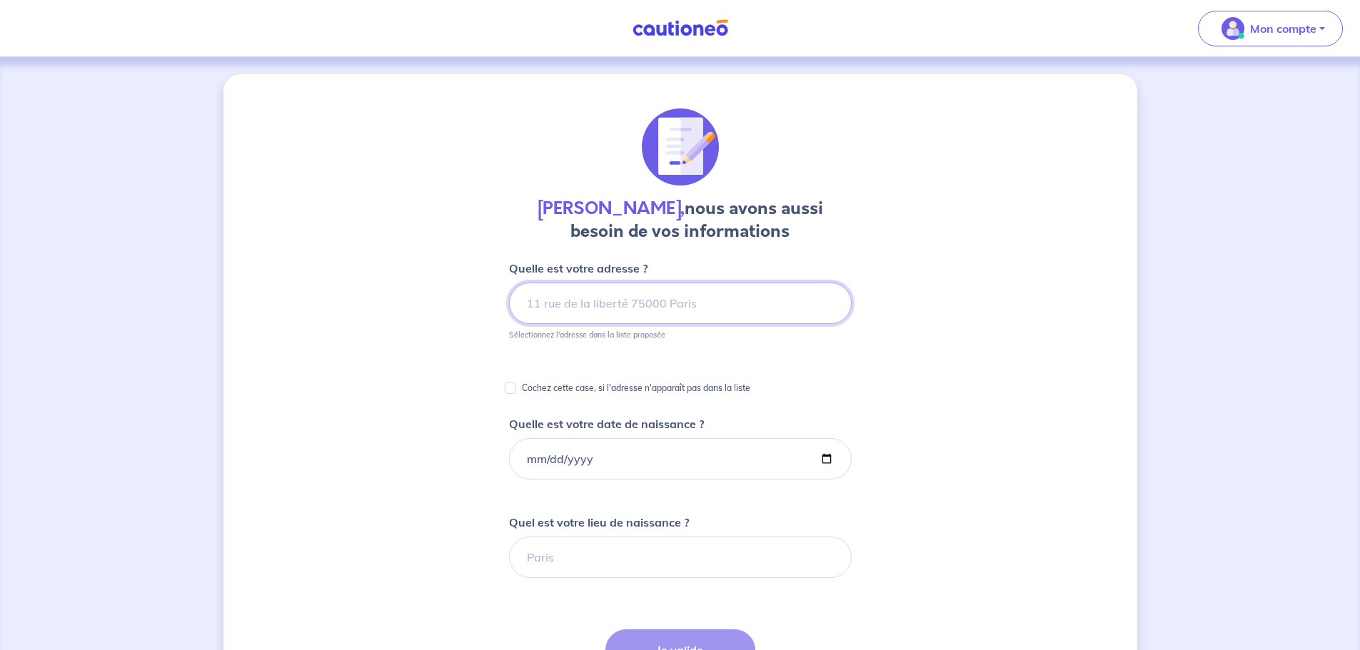
click at [669, 285] on input at bounding box center [680, 303] width 343 height 41
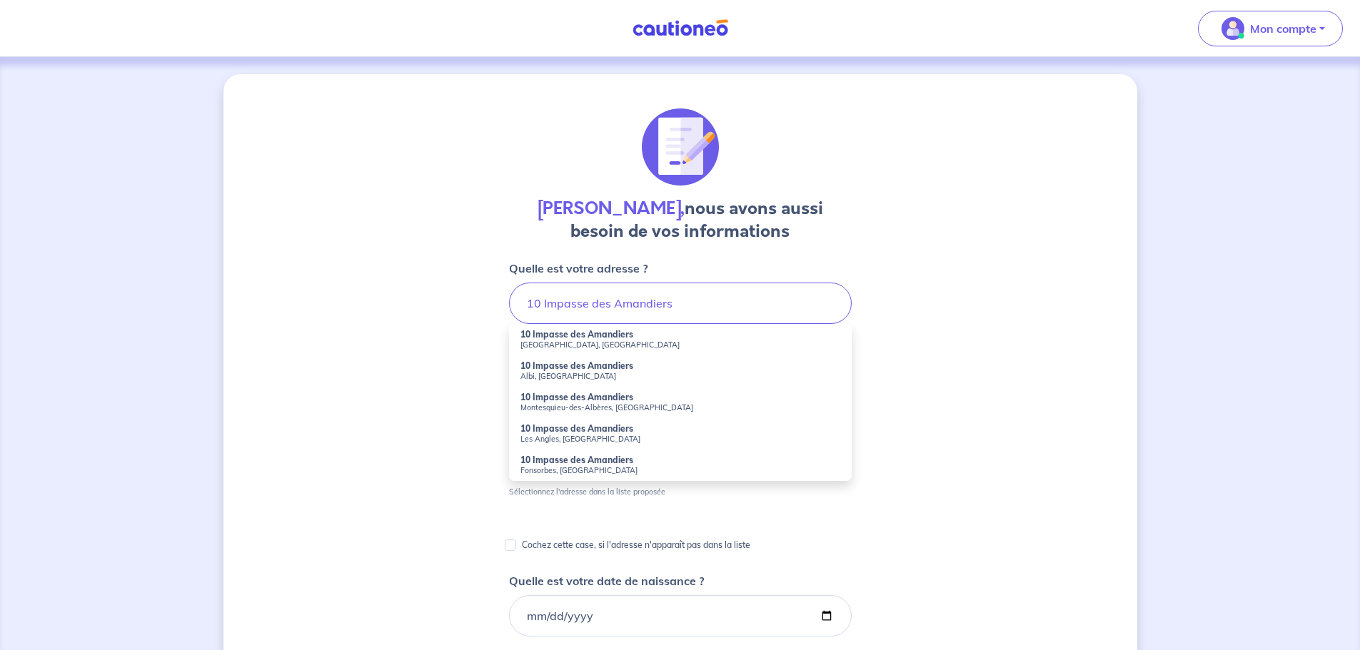
click at [1000, 320] on div "[PERSON_NAME], nous avons aussi besoin de vos informations Quelle est votre adr…" at bounding box center [680, 614] width 914 height 1081
click at [714, 300] on input "10 Impasse des Amandiers" at bounding box center [680, 303] width 343 height 41
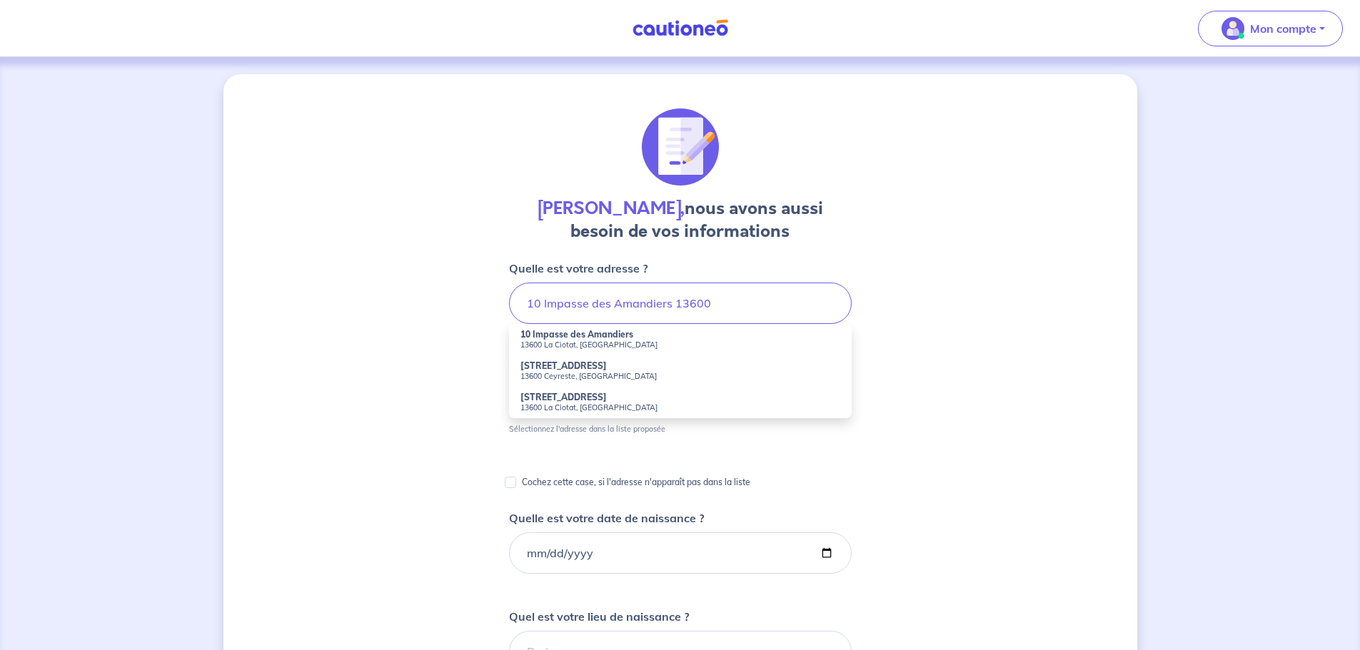
click at [587, 337] on strong "10 Impasse des Amandiers" at bounding box center [576, 334] width 113 height 11
type input "[STREET_ADDRESS]"
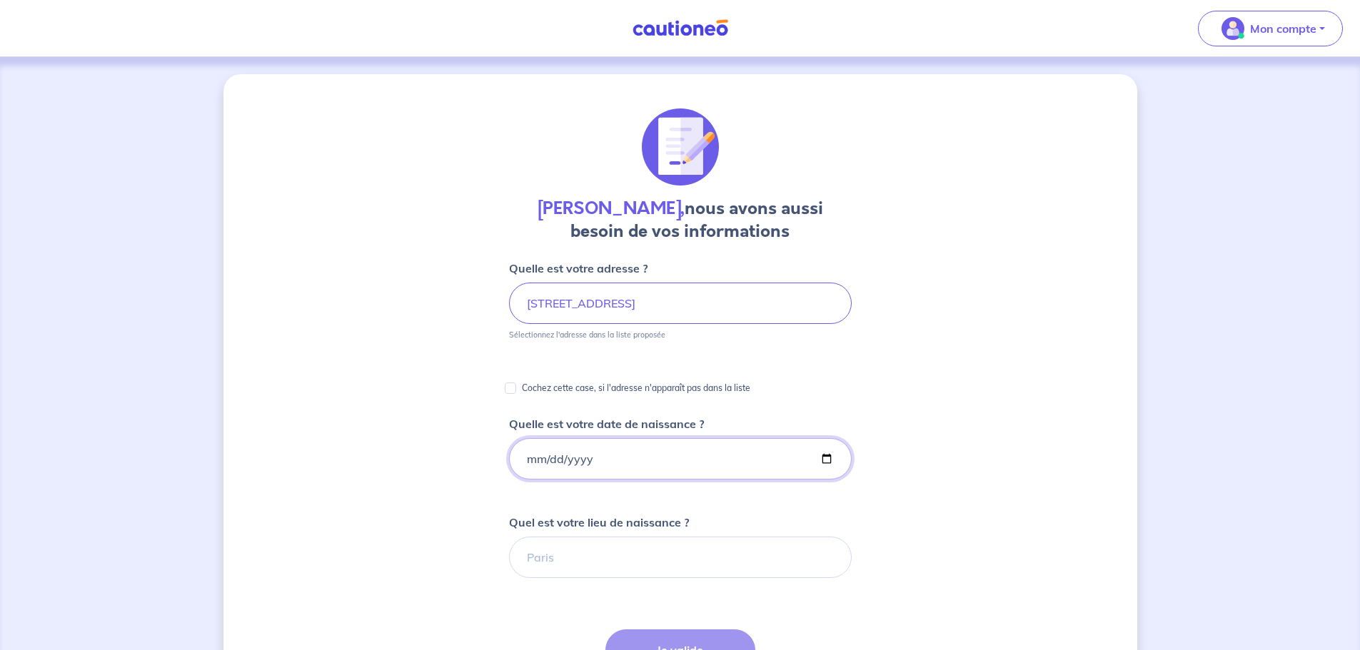
click at [560, 465] on input "Quelle est votre date de naissance ?" at bounding box center [680, 458] width 343 height 41
click at [530, 457] on input "Quelle est votre date de naissance ?" at bounding box center [680, 458] width 343 height 41
click at [567, 464] on input "0968-11-03" at bounding box center [680, 458] width 343 height 41
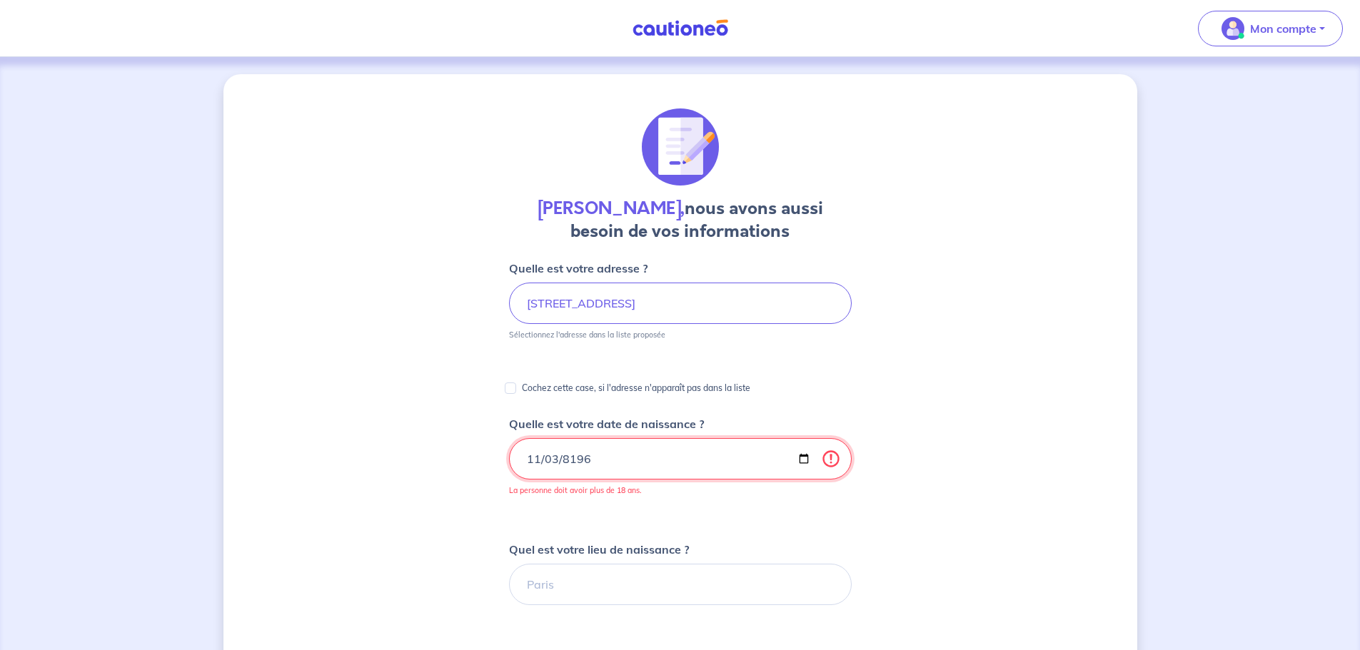
type input "[DATE]"
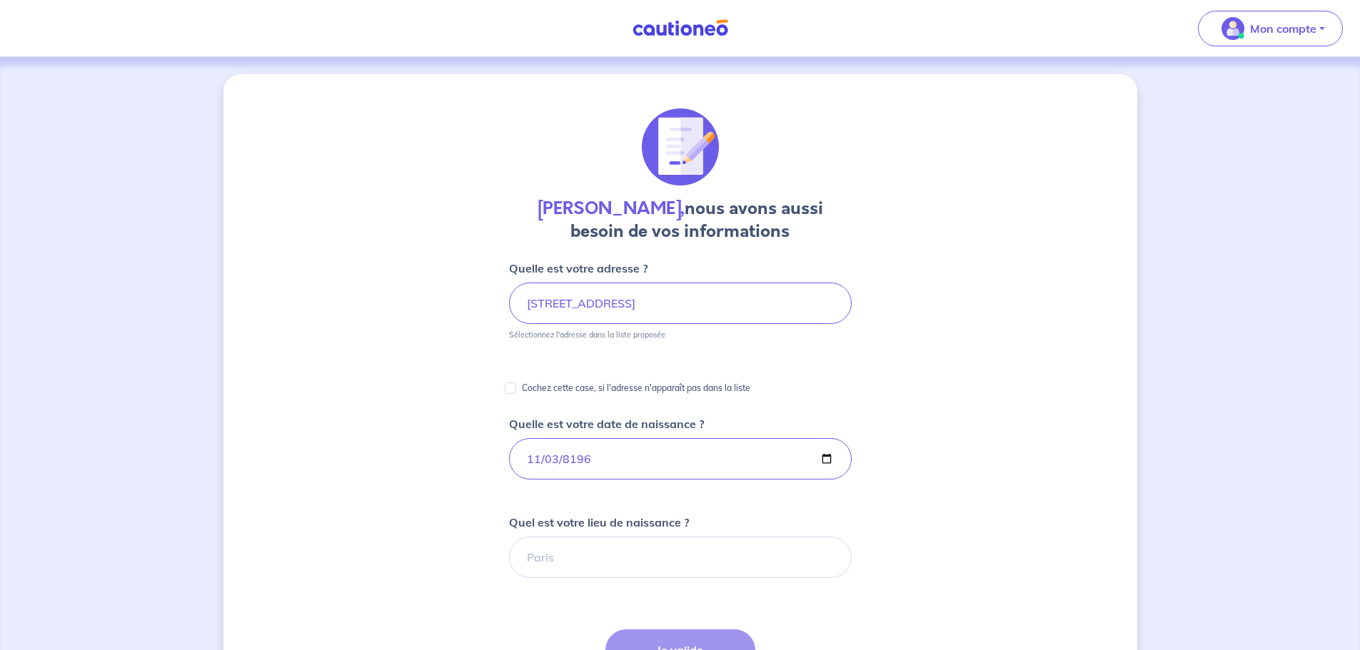
click at [971, 489] on div "[PERSON_NAME], nous avons aussi besoin de vos informations Quelle est votre adr…" at bounding box center [680, 536] width 914 height 924
click at [614, 552] on input "Quel est votre lieu de naissance ?" at bounding box center [680, 557] width 343 height 41
type input "Nice"
click at [1091, 469] on div "[PERSON_NAME], nous avons aussi besoin de vos informations Quelle est votre adr…" at bounding box center [680, 536] width 914 height 924
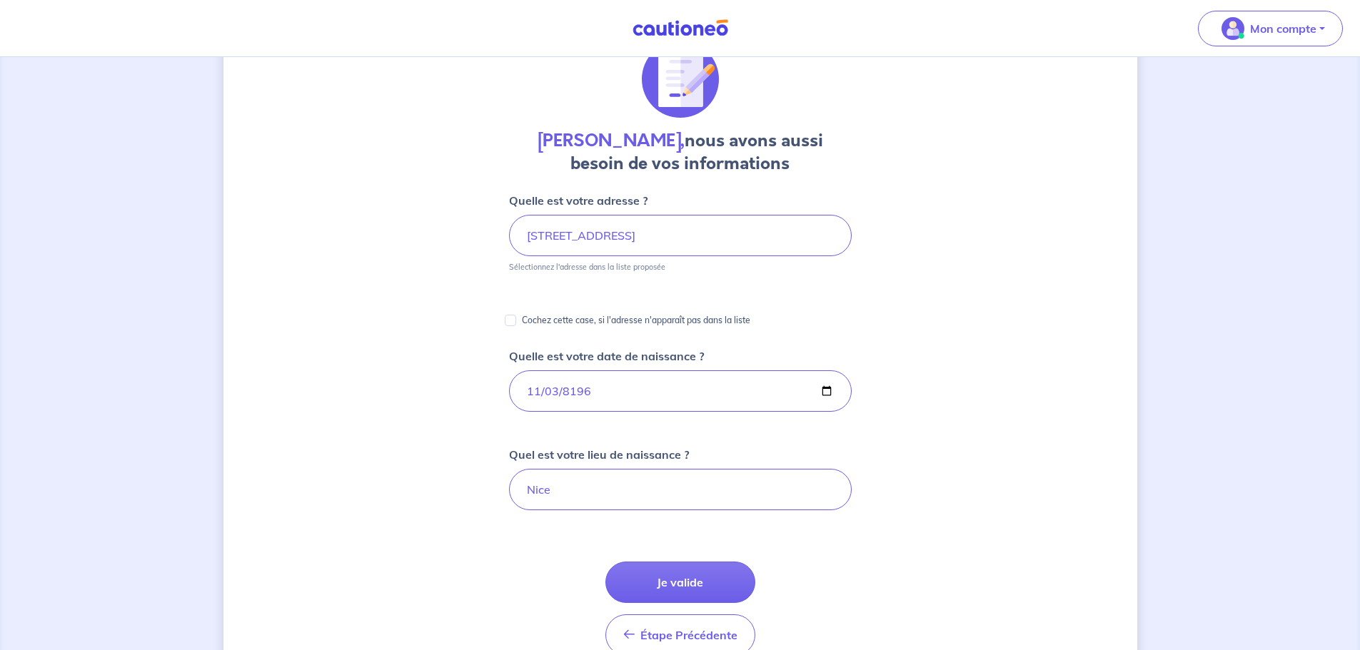
scroll to position [143, 0]
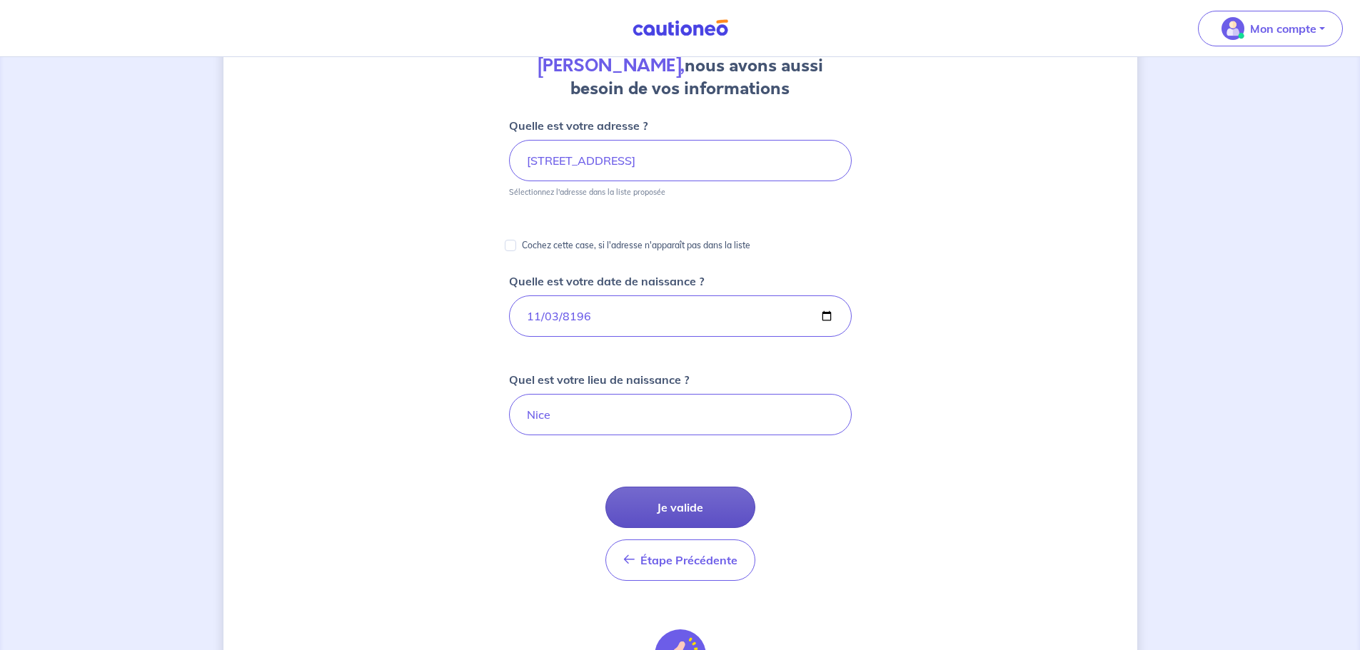
click at [719, 505] on button "Je valide" at bounding box center [680, 507] width 150 height 41
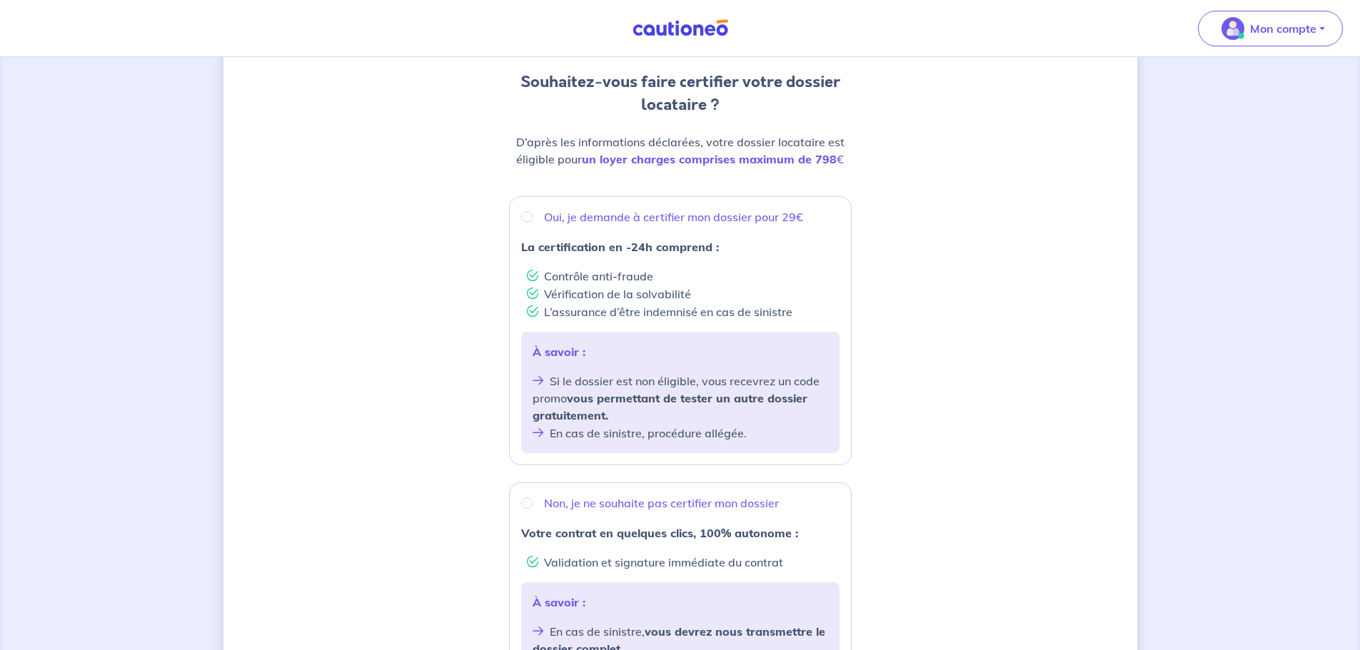
scroll to position [132, 0]
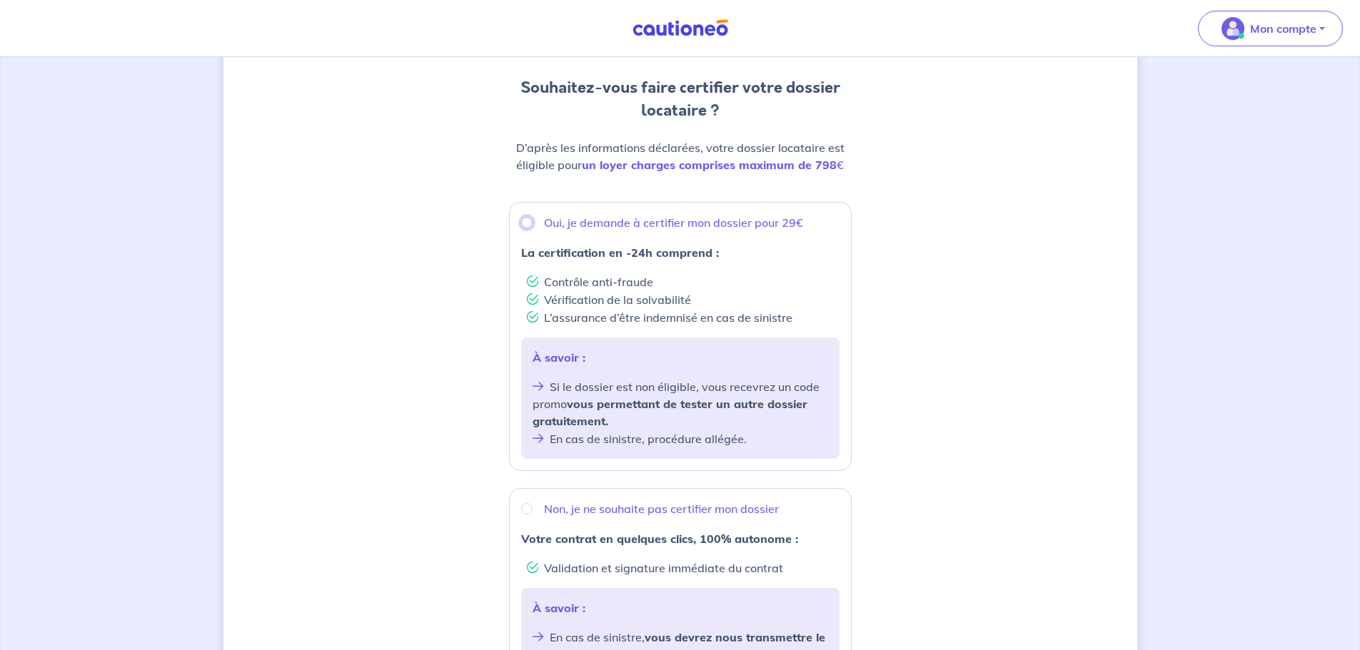
click at [526, 223] on input "Oui, je demande à certifier mon dossier pour 29€" at bounding box center [526, 222] width 11 height 11
radio input "true"
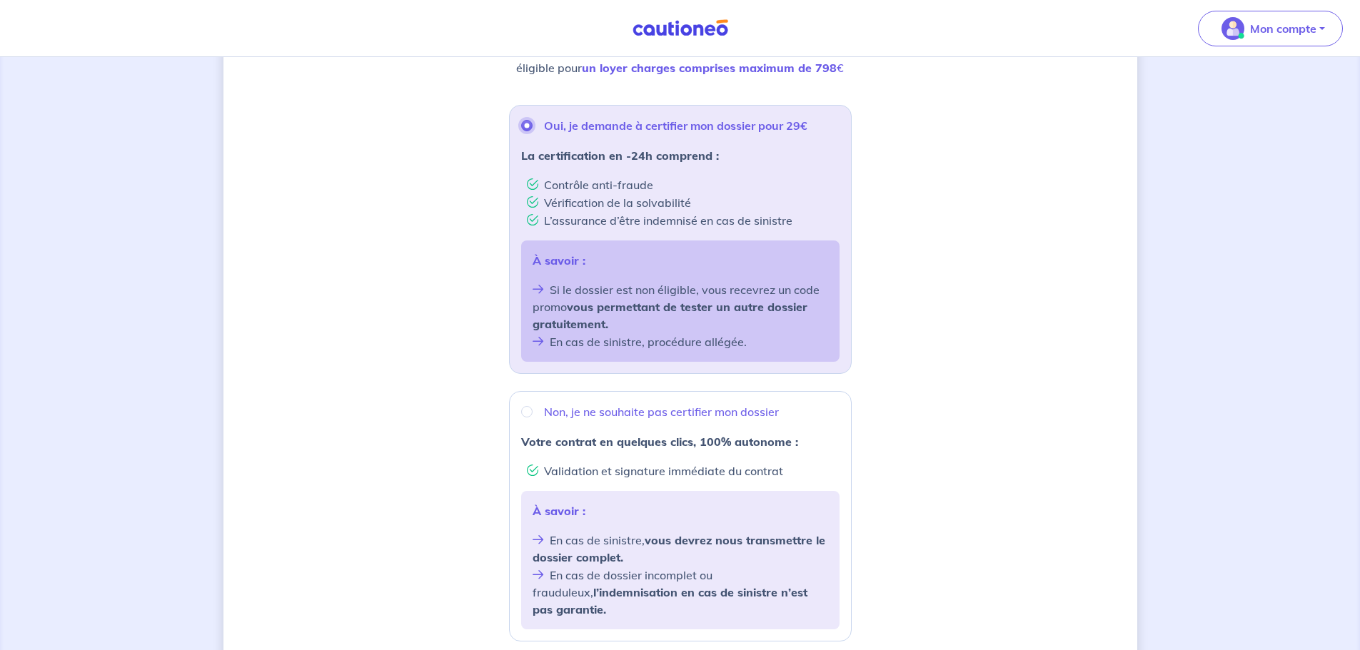
scroll to position [418, 0]
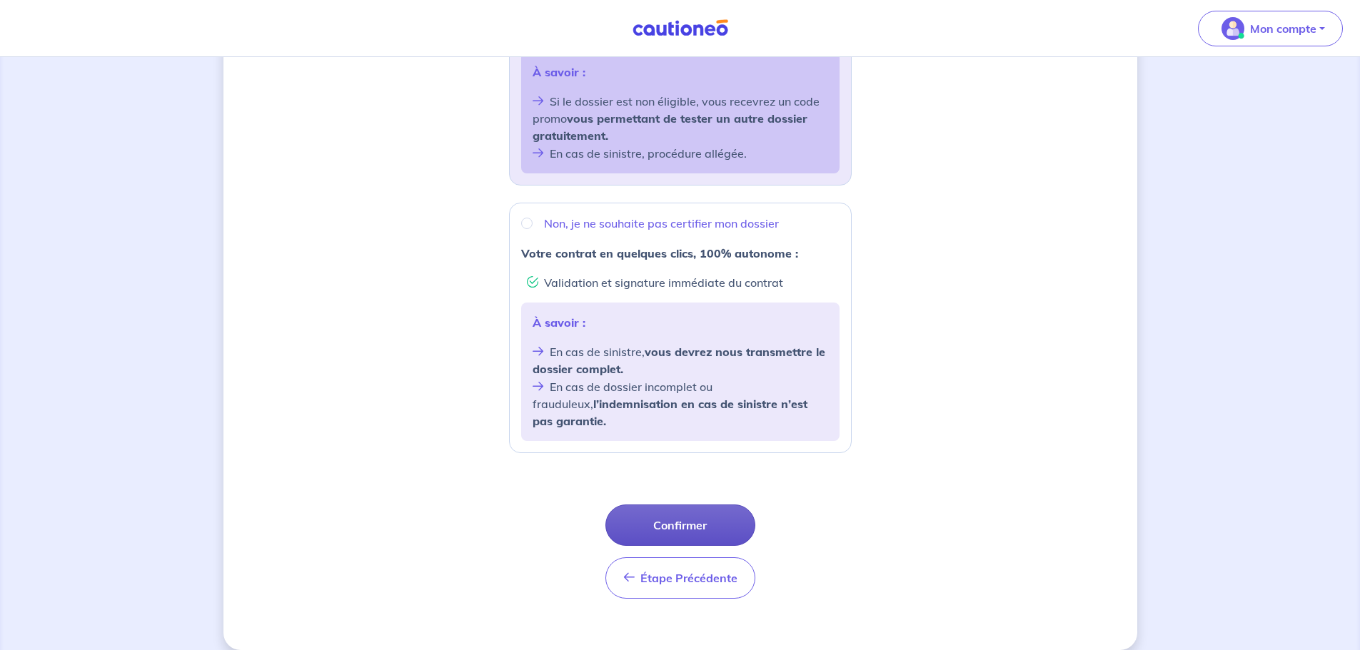
click at [736, 512] on button "Confirmer" at bounding box center [680, 525] width 150 height 41
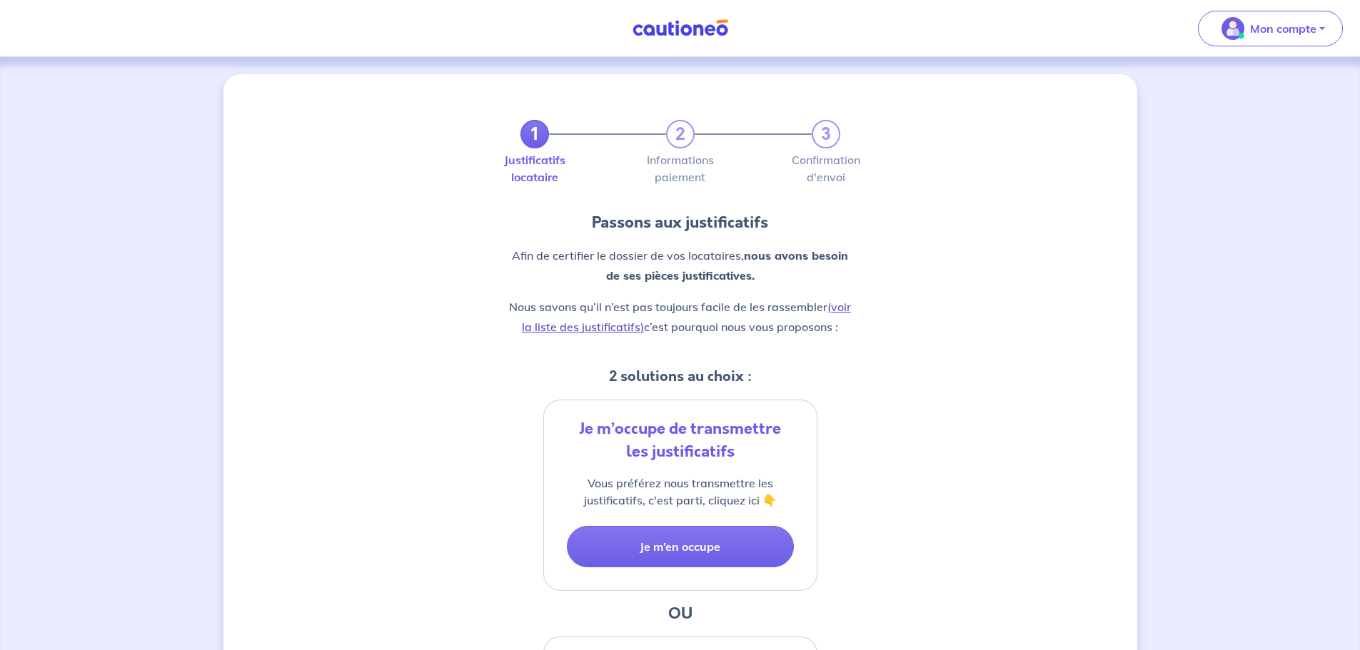
click at [846, 309] on link "(voir la liste des justificatifs)" at bounding box center [686, 317] width 329 height 34
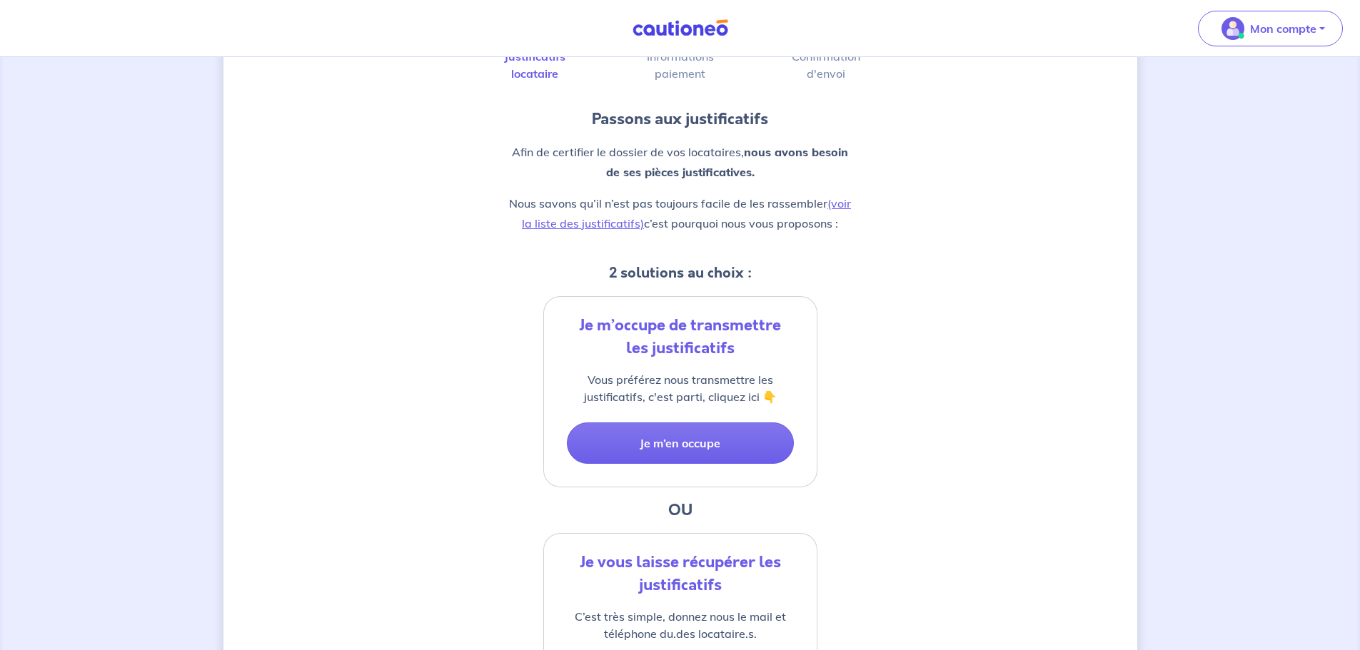
scroll to position [143, 0]
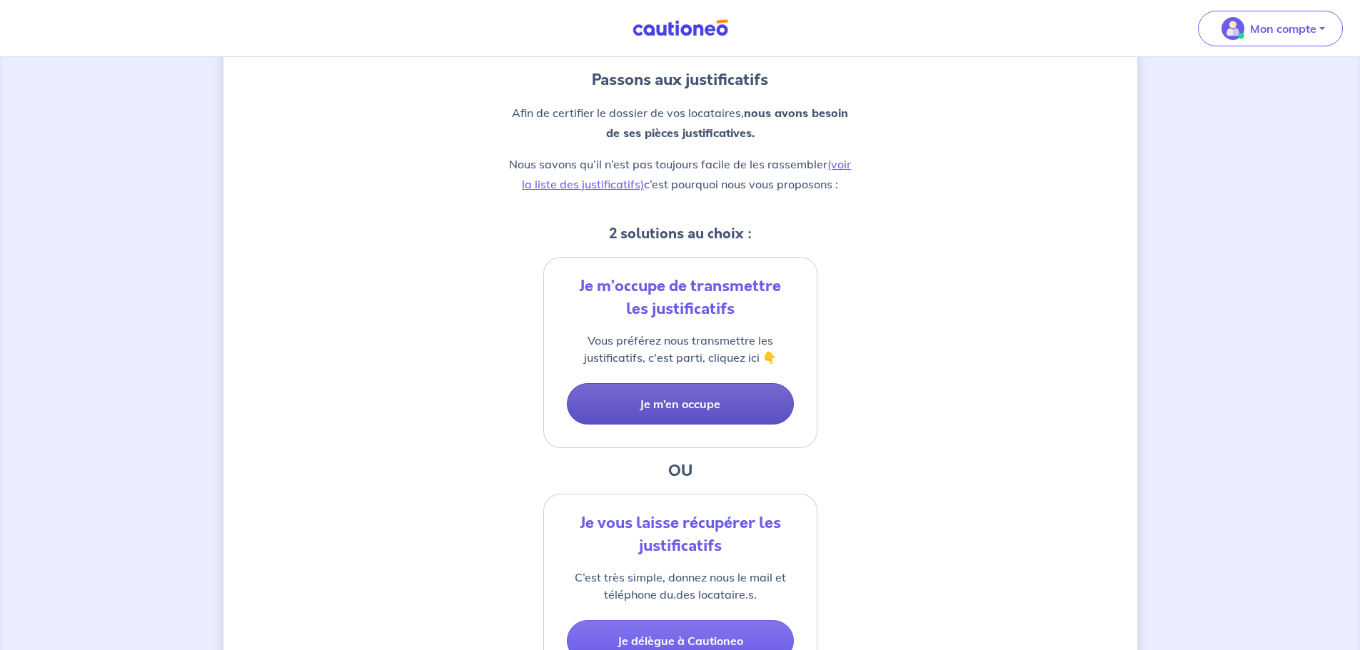
click at [752, 403] on button "Je m’en occupe" at bounding box center [680, 403] width 227 height 41
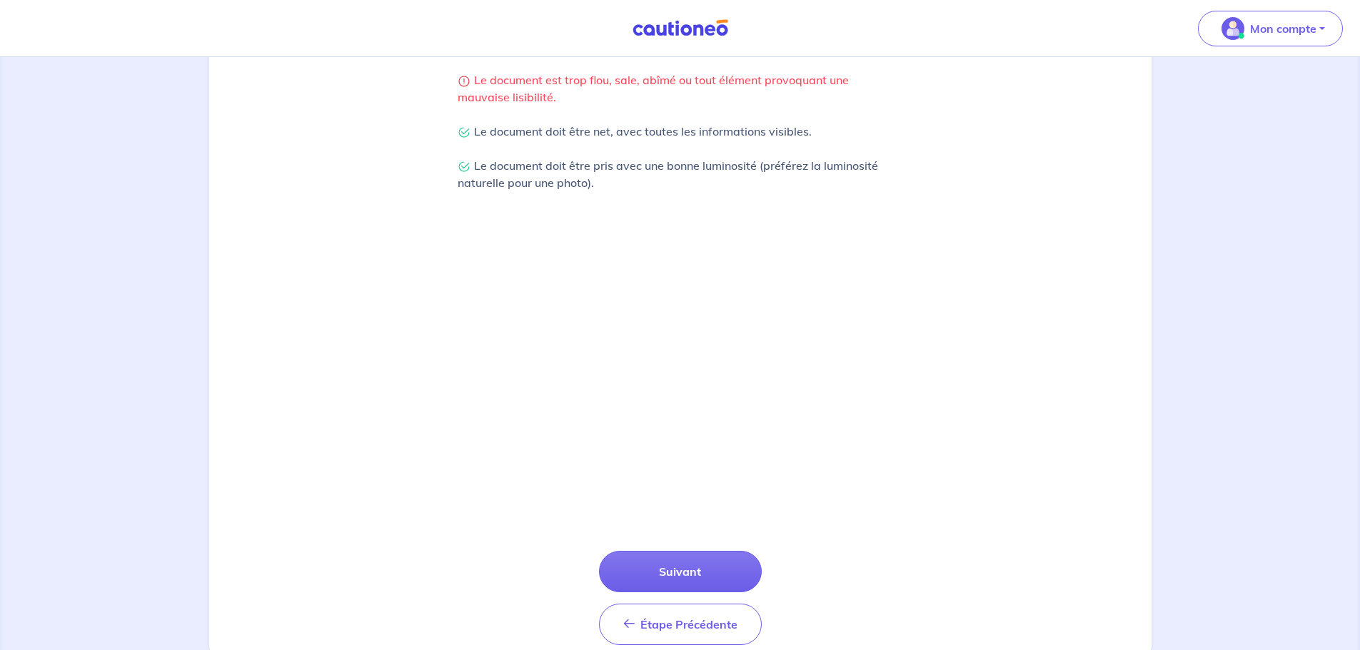
scroll to position [300, 0]
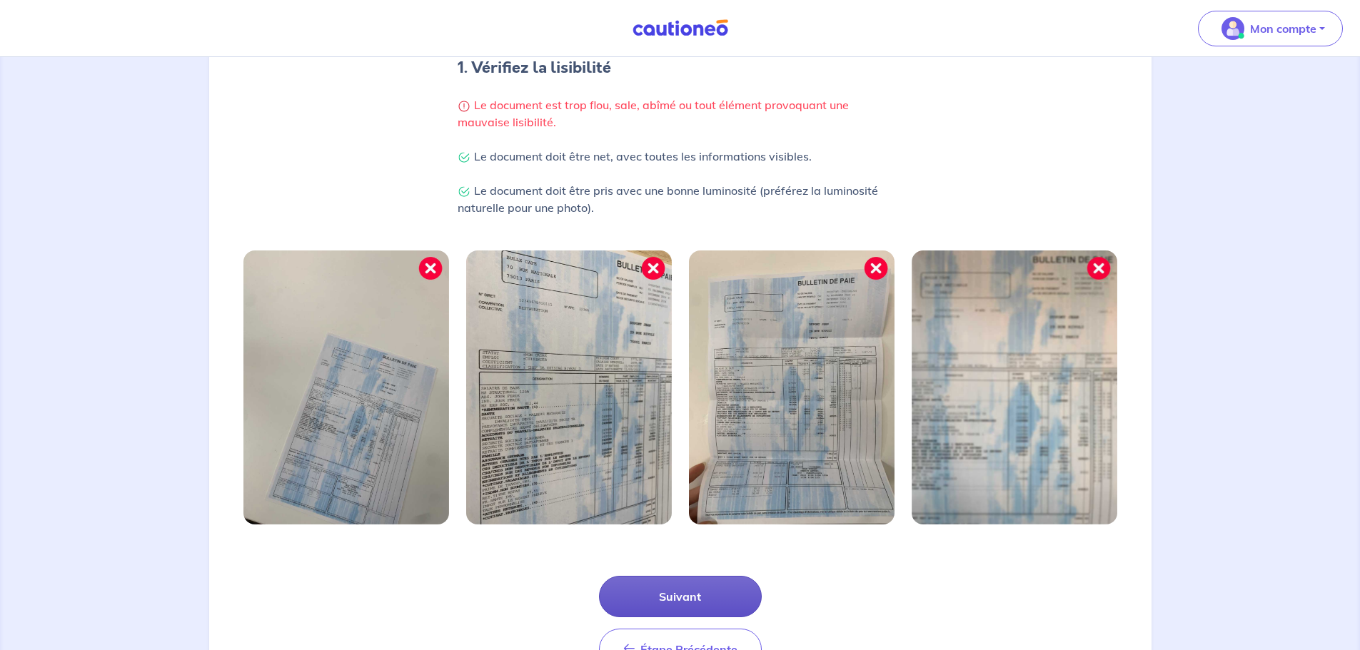
click at [724, 598] on button "Suivant" at bounding box center [680, 596] width 163 height 41
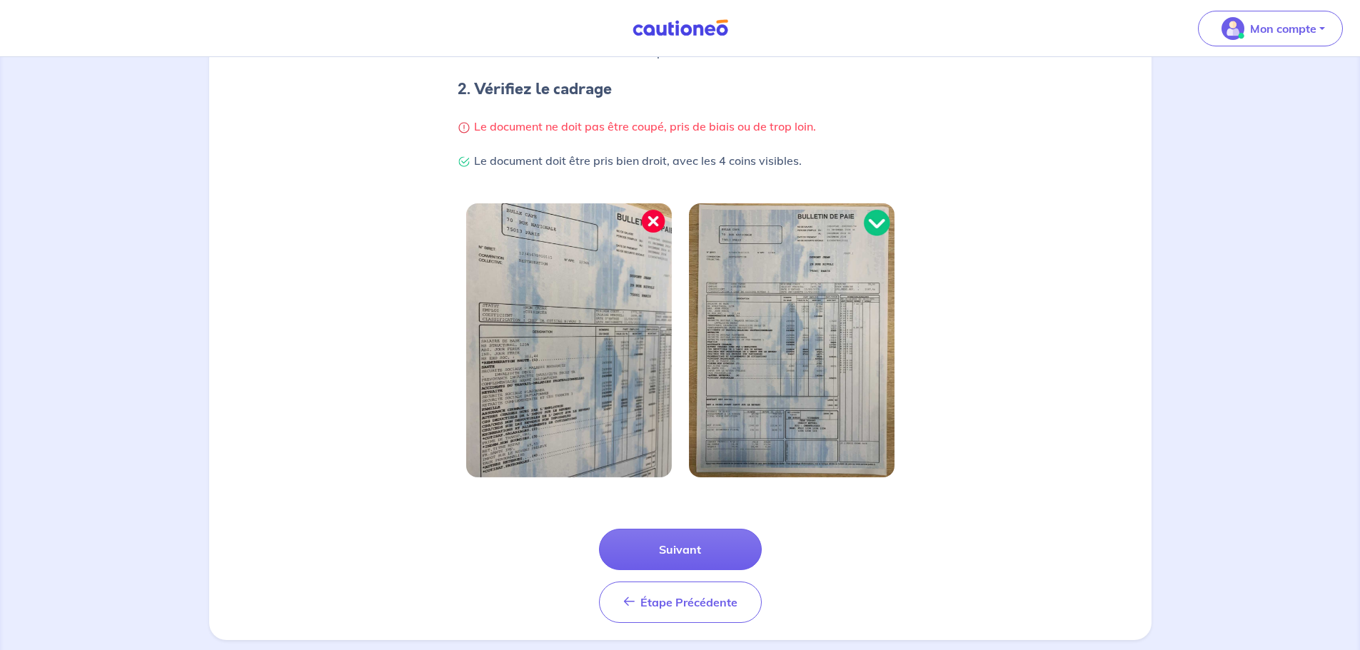
scroll to position [303, 0]
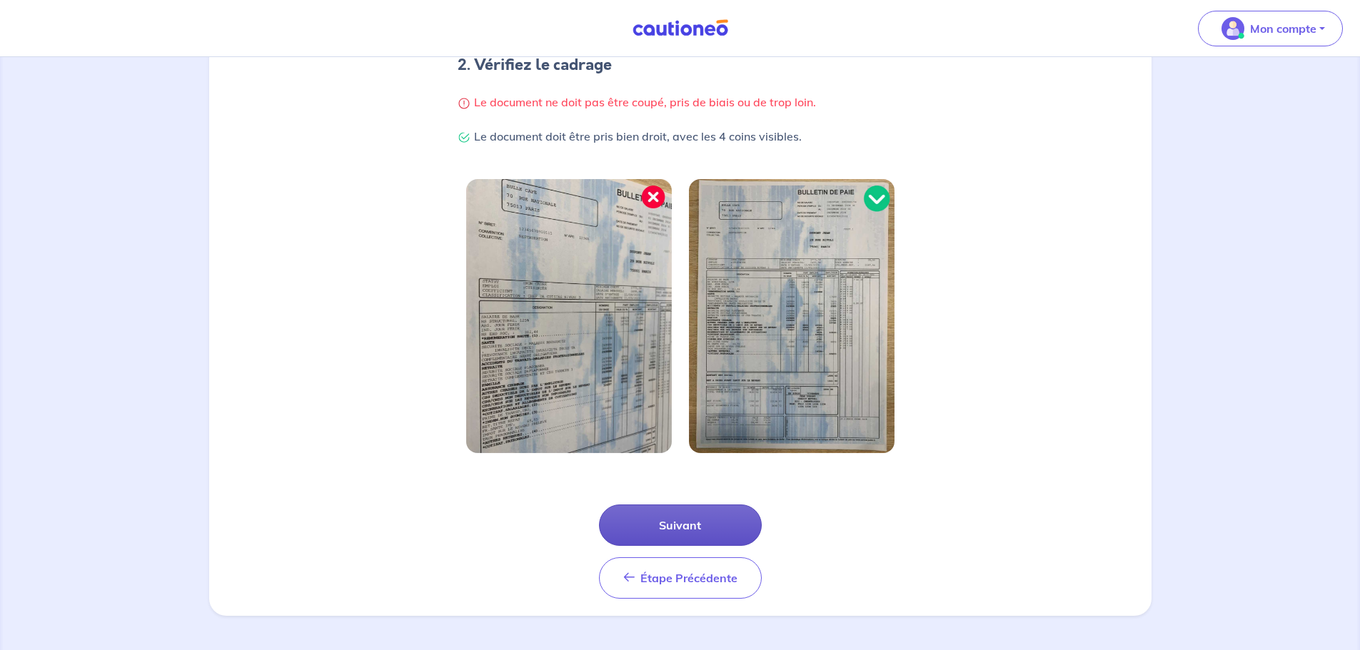
click at [755, 530] on button "Suivant" at bounding box center [680, 525] width 163 height 41
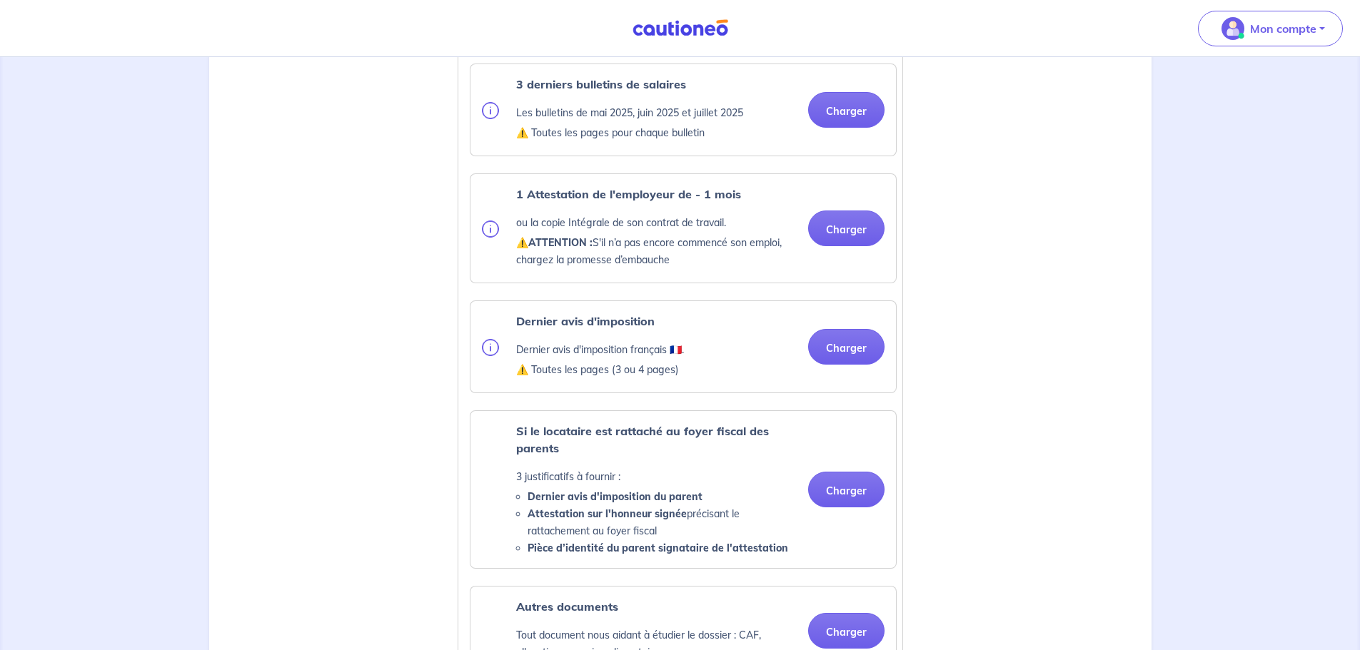
scroll to position [571, 0]
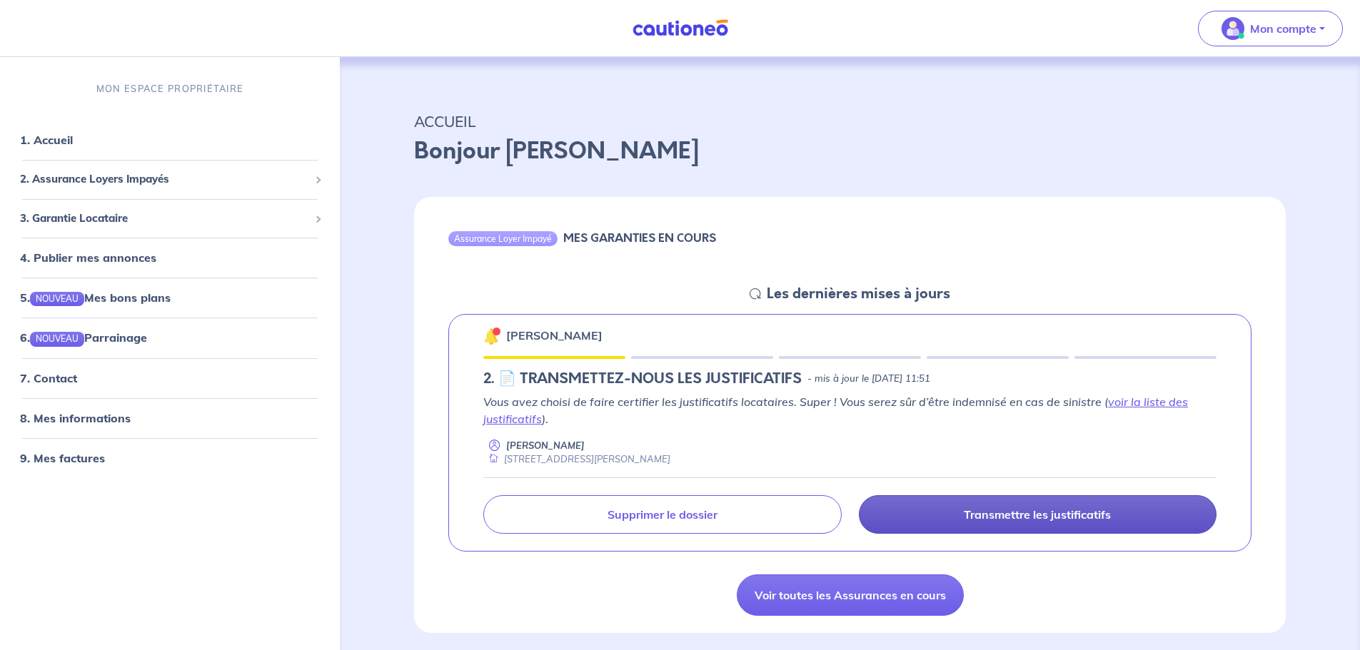
click at [1074, 516] on p "Transmettre les justificatifs" at bounding box center [1036, 514] width 147 height 14
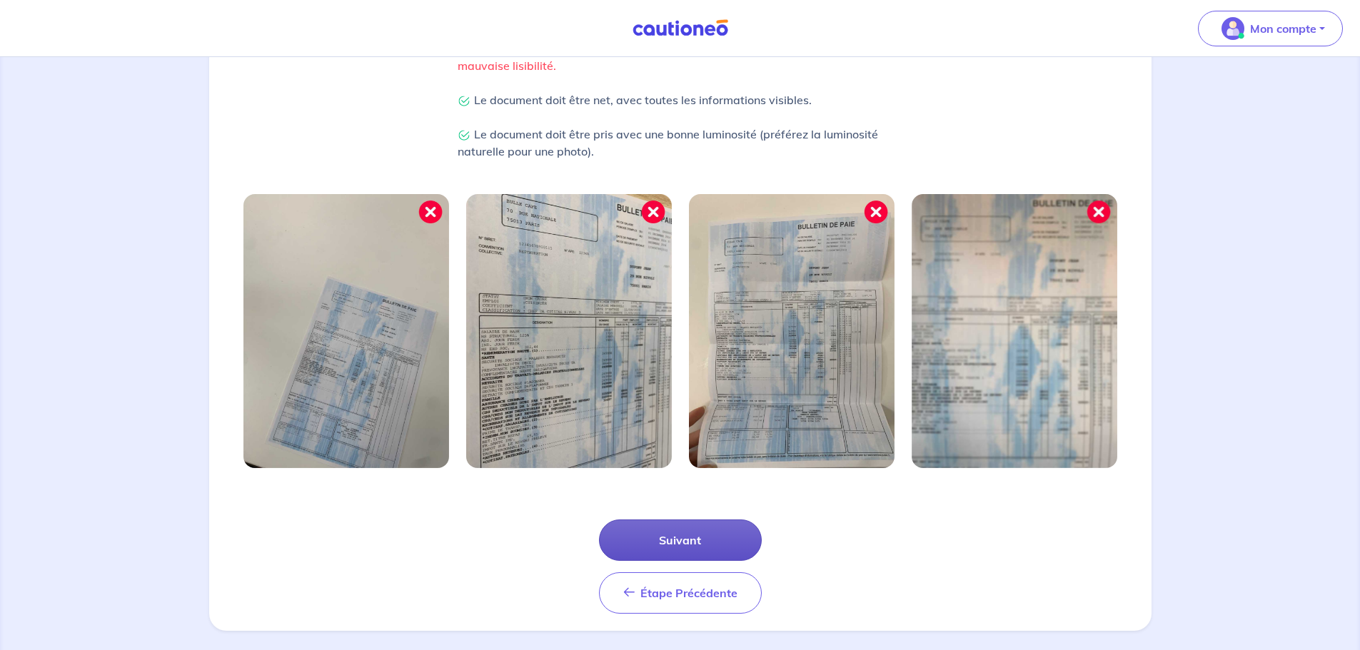
click at [732, 545] on button "Suivant" at bounding box center [680, 540] width 163 height 41
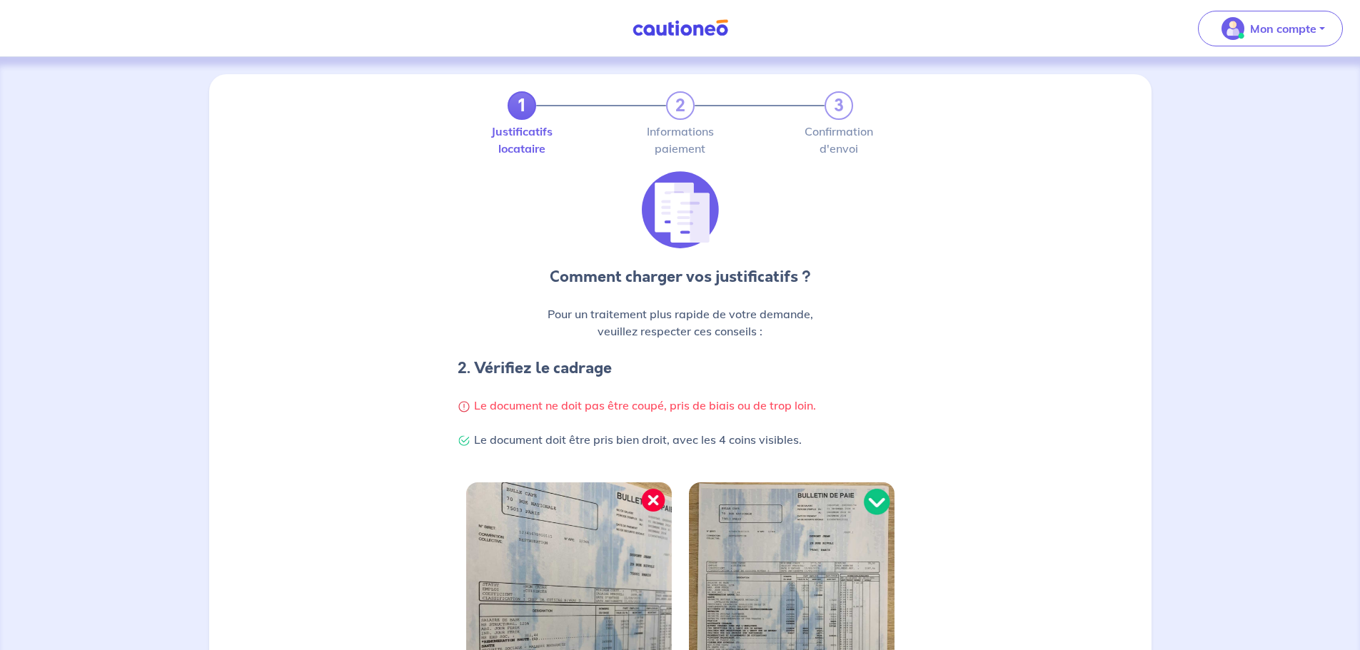
scroll to position [303, 0]
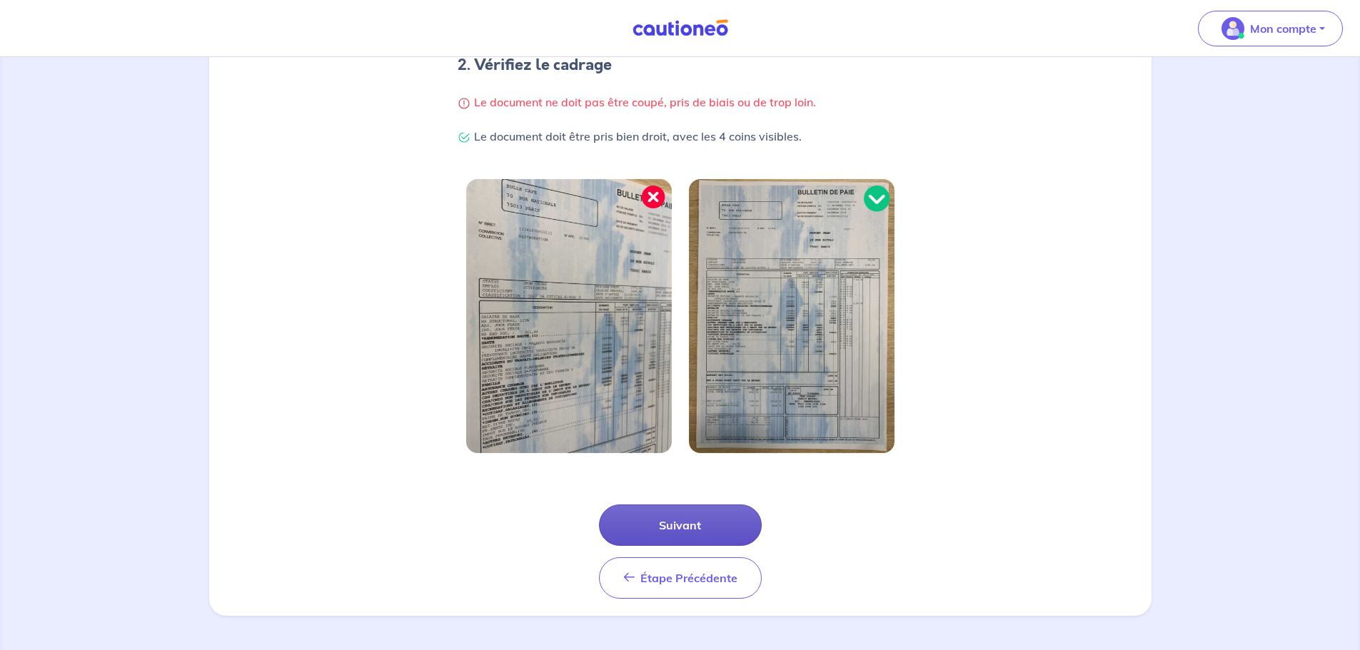
click at [743, 520] on button "Suivant" at bounding box center [680, 525] width 163 height 41
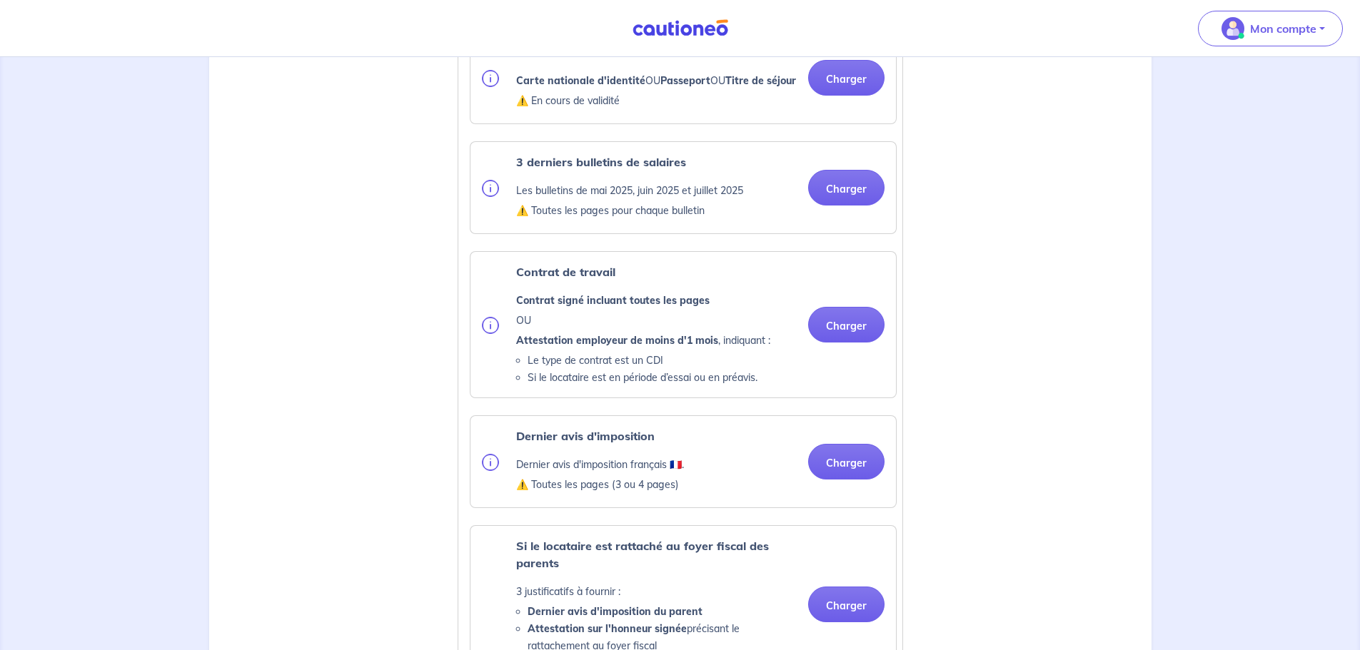
scroll to position [500, 0]
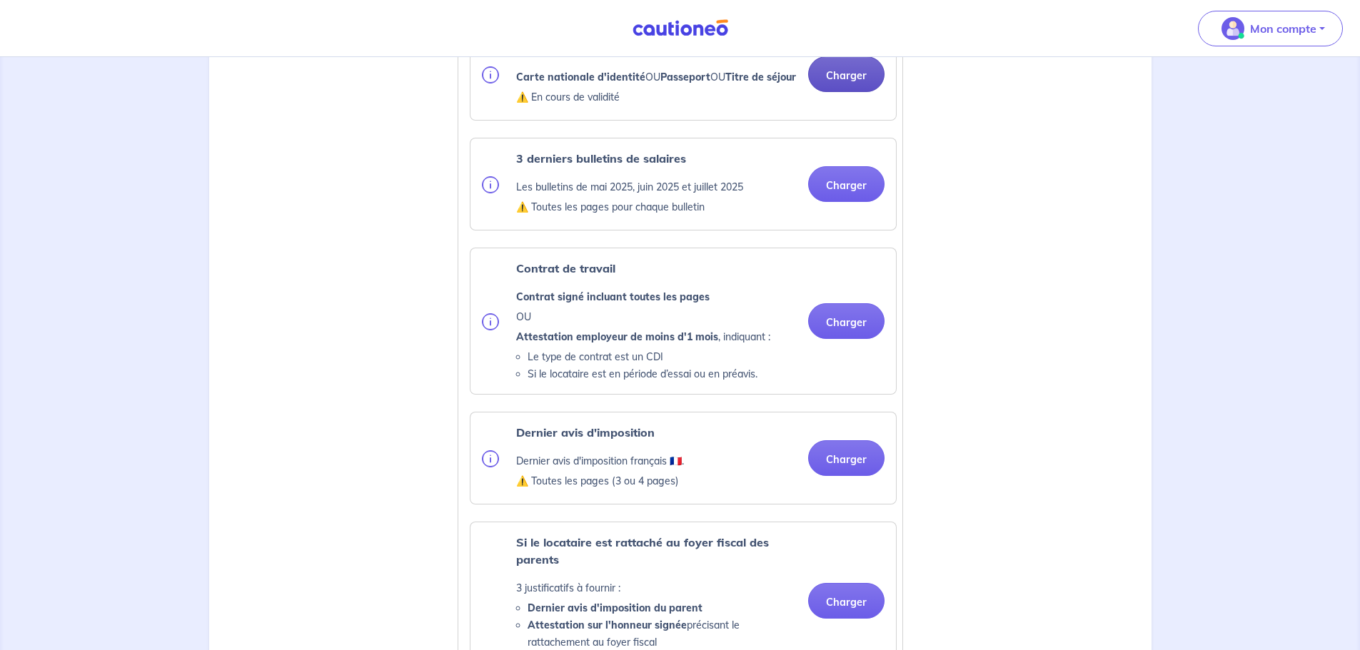
click at [854, 86] on button "Charger" at bounding box center [846, 74] width 76 height 36
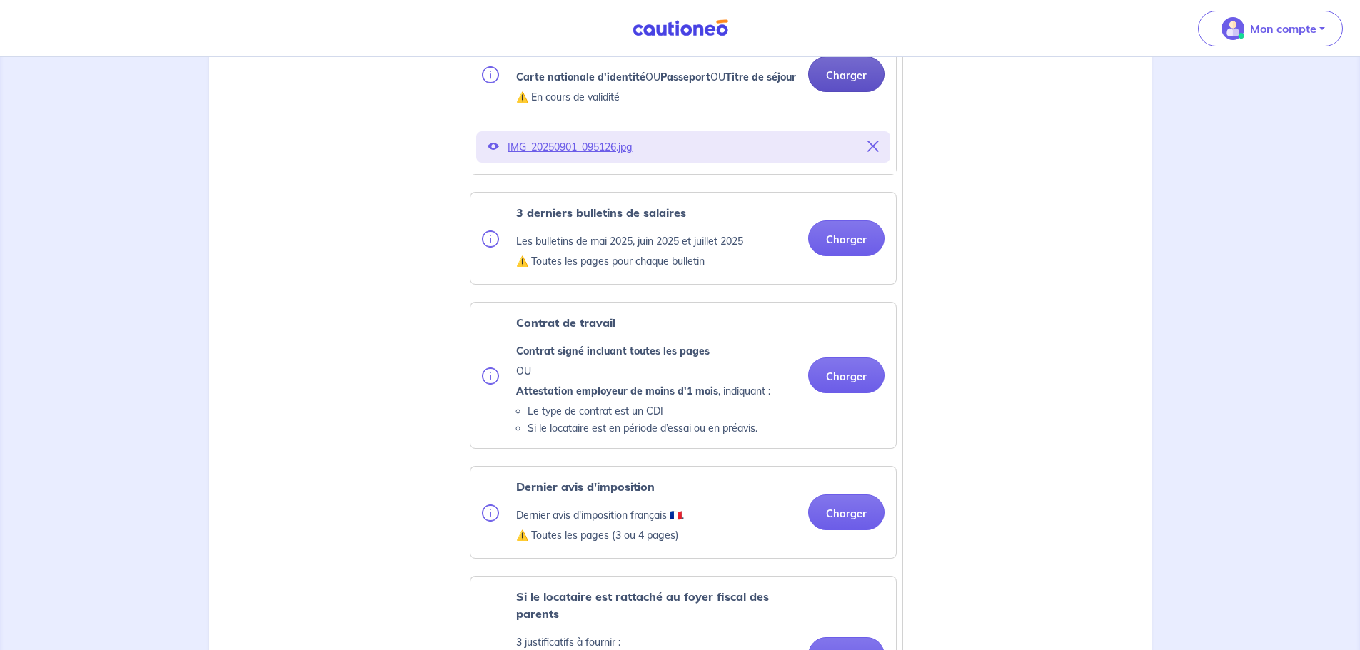
click at [848, 84] on button "Charger" at bounding box center [846, 74] width 76 height 36
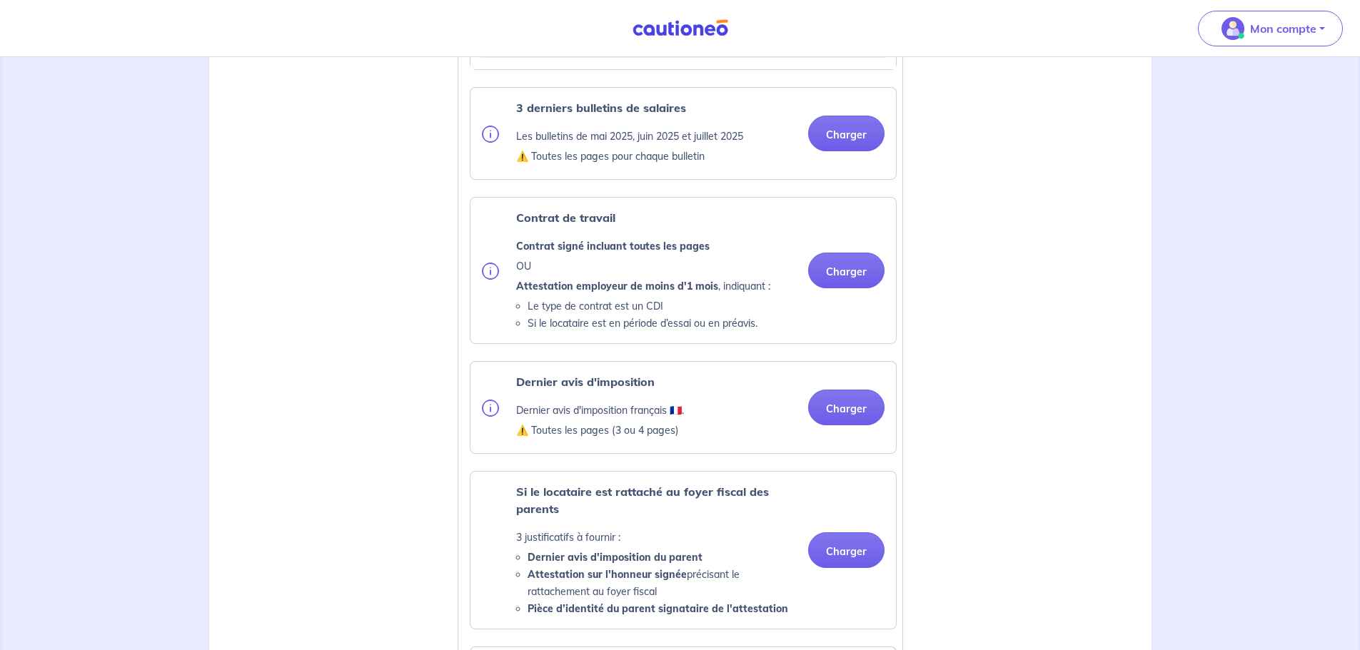
scroll to position [642, 0]
click at [859, 425] on button "Charger" at bounding box center [846, 407] width 76 height 36
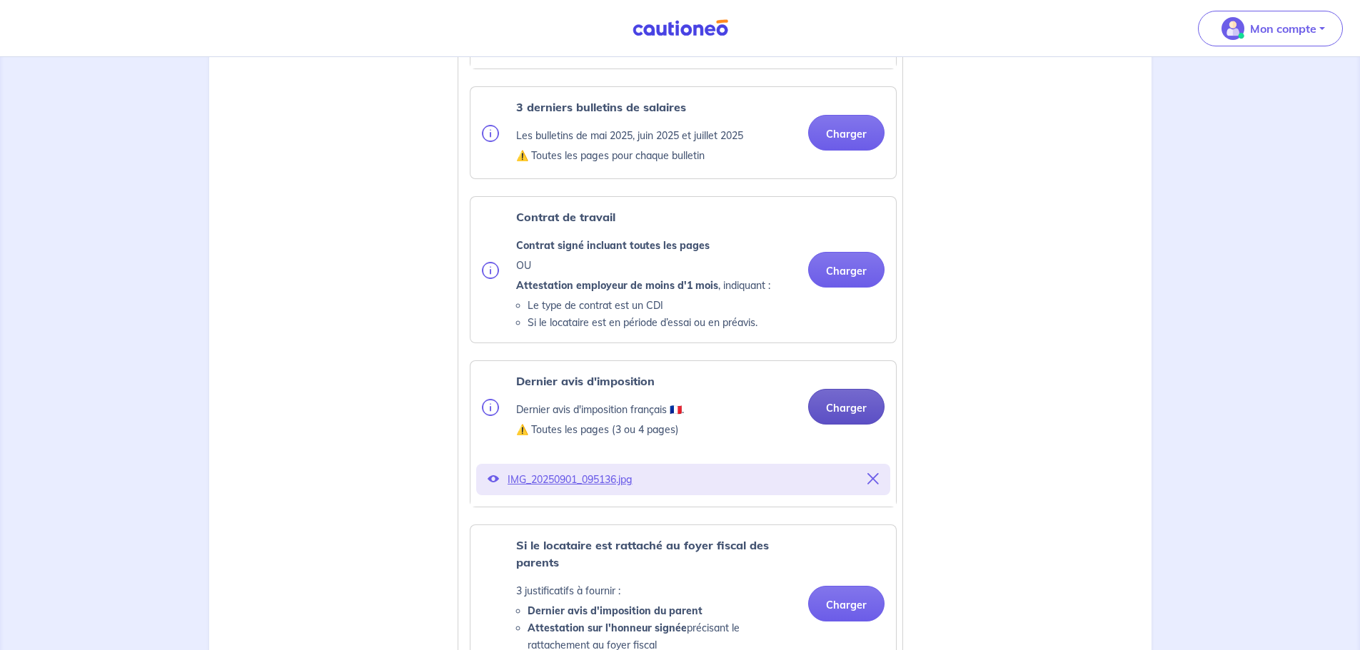
click at [856, 425] on button "Charger" at bounding box center [846, 407] width 76 height 36
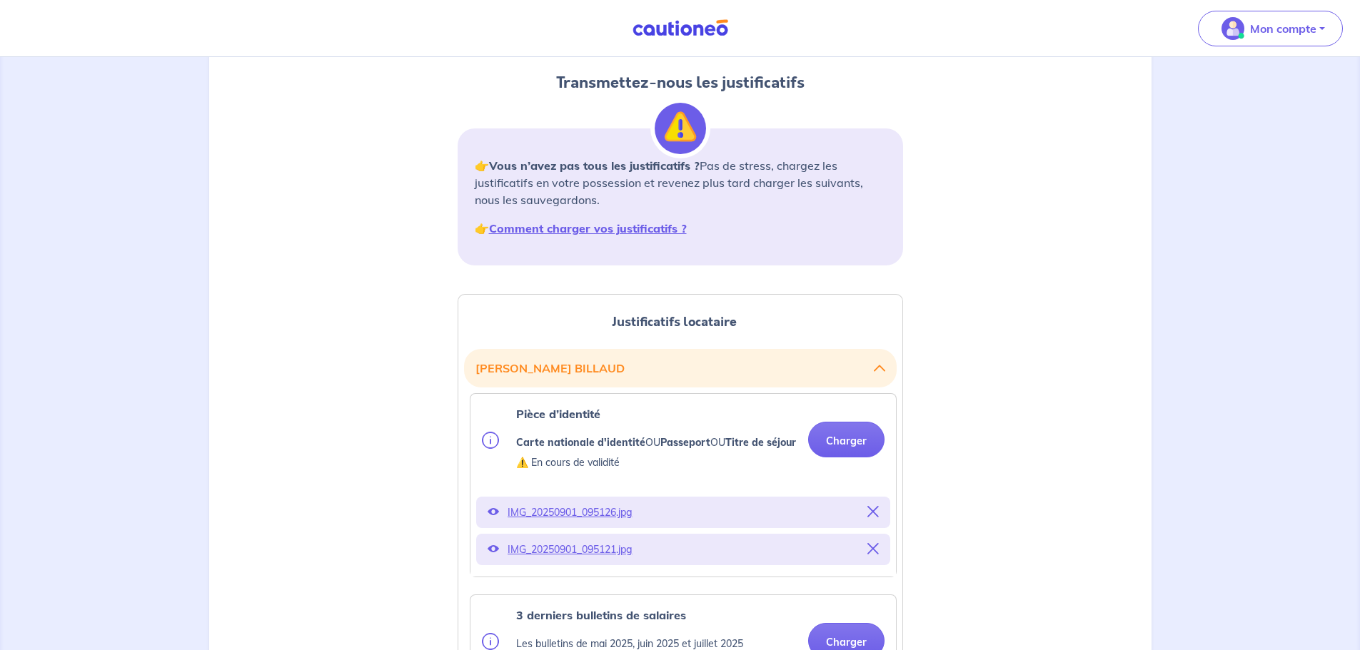
scroll to position [128, 0]
